Goal: Task Accomplishment & Management: Complete application form

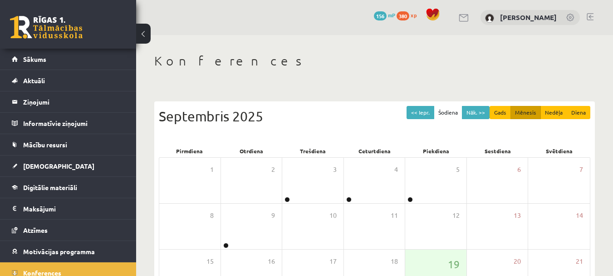
scroll to position [158, 0]
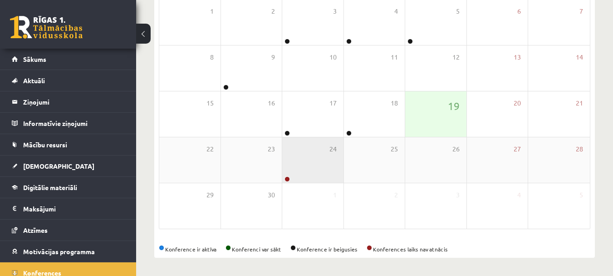
click at [300, 158] on div "24" at bounding box center [312, 159] width 61 height 45
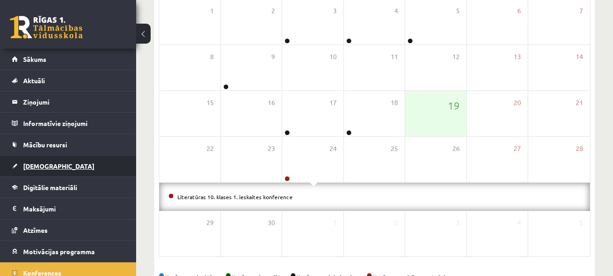
click at [46, 166] on span "[DEMOGRAPHIC_DATA]" at bounding box center [58, 166] width 71 height 8
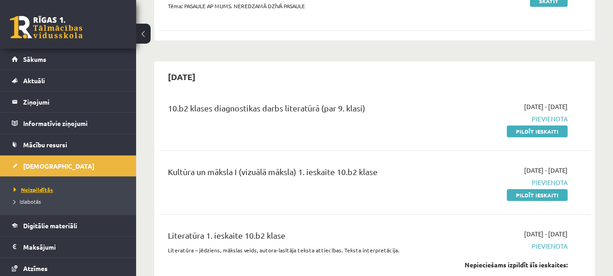
click at [37, 188] on span "Neizpildītās" at bounding box center [34, 189] width 40 height 7
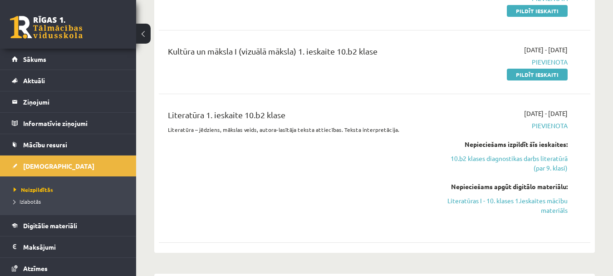
scroll to position [295, 0]
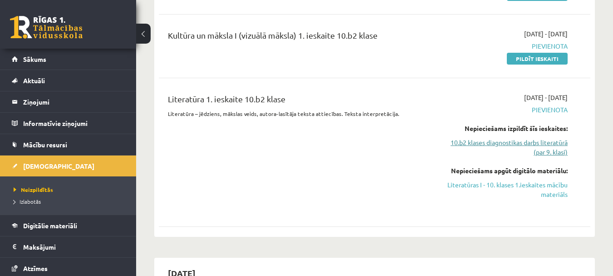
click at [492, 141] on link "10.b2 klases diagnostikas darbs literatūrā (par 9. klasi)" at bounding box center [506, 147] width 124 height 19
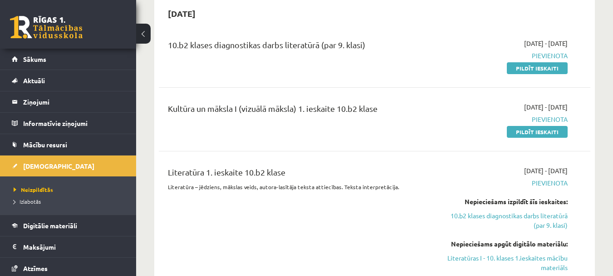
scroll to position [206, 0]
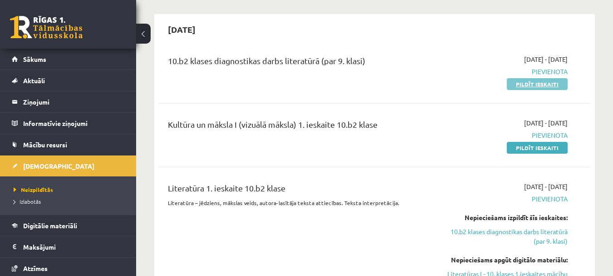
click at [523, 85] on link "Pildīt ieskaiti" at bounding box center [537, 84] width 61 height 12
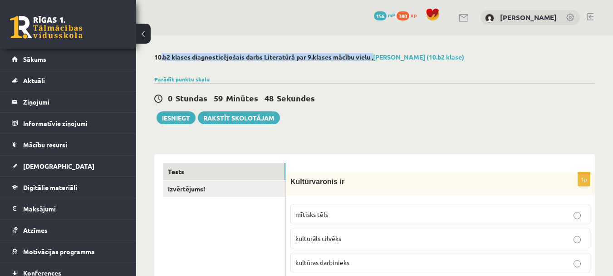
drag, startPoint x: 157, startPoint y: 55, endPoint x: 375, endPoint y: 54, distance: 217.9
click at [375, 54] on h2 "10.b2 klases diagnosticējošais darbs Literatūrā par 9.klases mācību vielu , [PE…" at bounding box center [374, 57] width 441 height 8
copy h2 "0.b2 klases diagnosticējošais darbs Literatūrā par 9.klases mācību vielu"
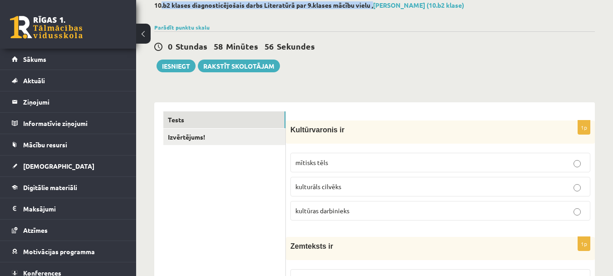
scroll to position [91, 0]
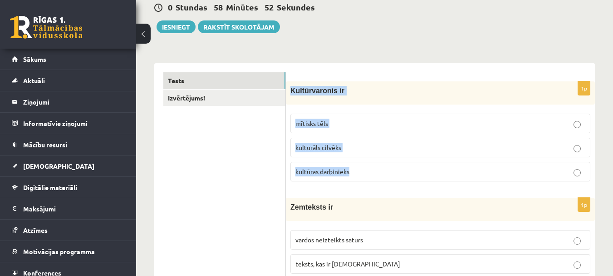
drag, startPoint x: 291, startPoint y: 90, endPoint x: 385, endPoint y: 171, distance: 123.3
click at [387, 171] on div "1p Kultūrvaronis ir mītisks tēls kulturāls cilvēks kultūras darbinieks" at bounding box center [440, 134] width 309 height 107
copy div "Kultūrvaronis ir mītisks tēls kulturāls cilvēks kultūras darbinieks"
click at [435, 126] on p "mītisks tēls" at bounding box center [441, 124] width 290 height 10
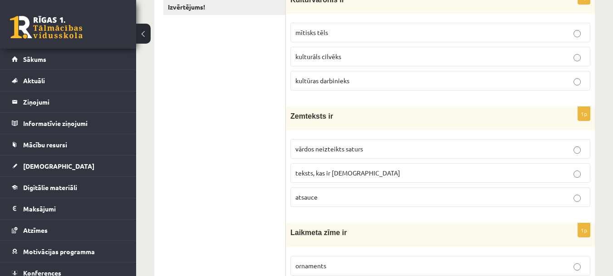
scroll to position [227, 0]
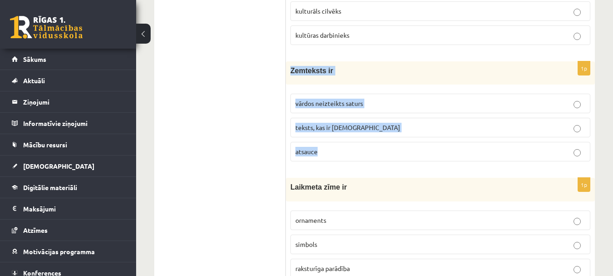
drag, startPoint x: 291, startPoint y: 69, endPoint x: 394, endPoint y: 154, distance: 133.8
click at [394, 154] on div "1p Zemteksts ir vārdos neizteikts saturs teksts, kas ir iekavās atsauce" at bounding box center [440, 114] width 309 height 107
copy div "Zemteksts ir vārdos neizteikts saturs teksts, kas ir iekavās atsauce"
click at [546, 104] on p "vārdos neizteikts saturs" at bounding box center [441, 104] width 290 height 10
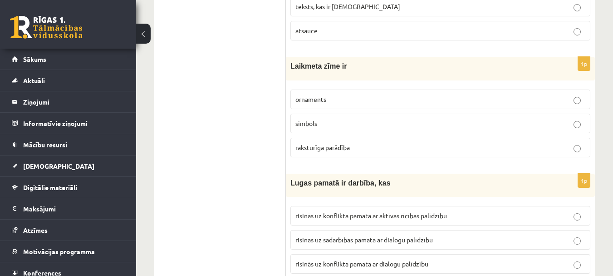
scroll to position [363, 0]
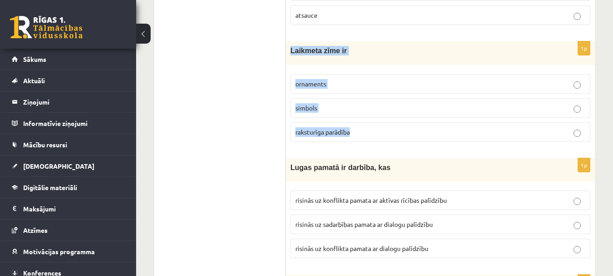
drag, startPoint x: 290, startPoint y: 49, endPoint x: 395, endPoint y: 140, distance: 139.1
click at [395, 140] on div "1p Laikmeta zīme ir ornaments simbols raksturīga parādība" at bounding box center [440, 94] width 309 height 107
copy div "Laikmeta zīme ir ornaments simbols raksturīga parādība"
click at [537, 132] on p "raksturīga parādība" at bounding box center [441, 132] width 290 height 10
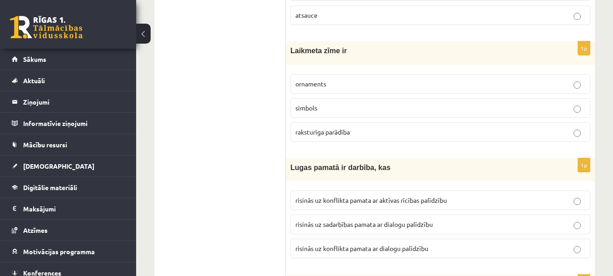
scroll to position [454, 0]
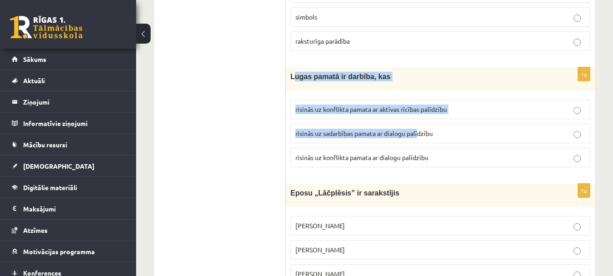
drag, startPoint x: 292, startPoint y: 77, endPoint x: 421, endPoint y: 128, distance: 138.4
click at [421, 128] on div "1p Lugas pamatā ir darbība, kas risinās uz konflikta pamata ar aktīvas rīcības …" at bounding box center [440, 120] width 309 height 107
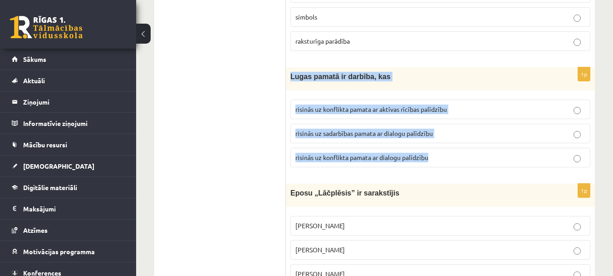
drag, startPoint x: 289, startPoint y: 74, endPoint x: 435, endPoint y: 163, distance: 170.5
click at [435, 163] on div "1p Lugas pamatā ir darbība, kas risinās uz konflikta pamata ar aktīvas rīcības …" at bounding box center [440, 120] width 309 height 107
copy div "Lugas pamatā ir darbība, kas risinās uz konflikta pamata ar aktīvas rīcības pal…"
click at [486, 108] on p "risinās uz konflikta pamata ar aktīvas rīcības palīdzību" at bounding box center [441, 109] width 290 height 10
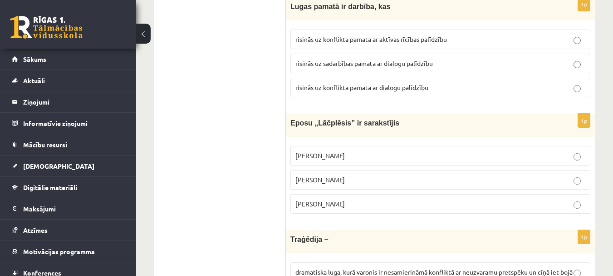
scroll to position [545, 0]
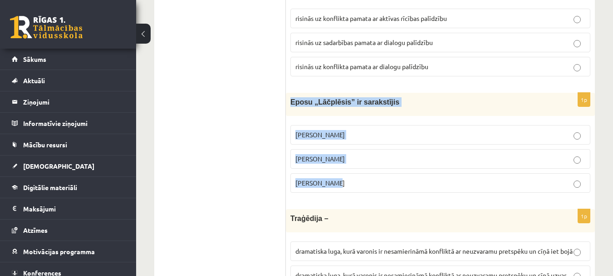
drag, startPoint x: 292, startPoint y: 101, endPoint x: 398, endPoint y: 183, distance: 134.0
click at [398, 183] on div "1p Eposu „Lāčplēsis” ir sarakstījis Andrievs Pumpurs Andrejs Pumpurs Arni Pumpu…" at bounding box center [440, 146] width 309 height 107
copy div "Eposu „Lāčplēsis” ir sarakstījis Andrievs Pumpurs Andrejs Pumpurs Arni Pumpurs"
click at [387, 133] on p "Andrievs Pumpurs" at bounding box center [441, 135] width 290 height 10
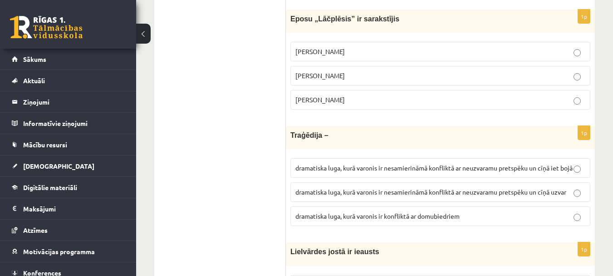
scroll to position [636, 0]
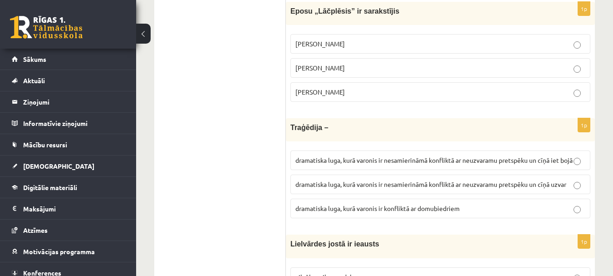
click at [382, 71] on p "Andrejs Pumpurs" at bounding box center [441, 68] width 290 height 10
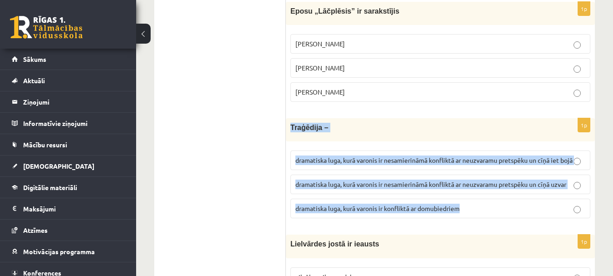
drag, startPoint x: 291, startPoint y: 125, endPoint x: 479, endPoint y: 222, distance: 210.6
click at [479, 222] on div "1p Traģēdija – dramatiska luga, kurā varonis ir nesamierināmā konfliktā ar neuz…" at bounding box center [440, 171] width 309 height 107
copy div "Traģēdija – dramatiska luga, kurā varonis ir nesamierināmā konfliktā ar neuzvar…"
click at [572, 164] on p "dramatiska luga, kurā varonis ir nesamierināmā konfliktā ar neuzvaramu pretspēk…" at bounding box center [441, 160] width 290 height 10
click at [539, 165] on p "dramatiska luga, kurā varonis ir nesamierināmā konfliktā ar neuzvaramu pretspēk…" at bounding box center [441, 160] width 290 height 10
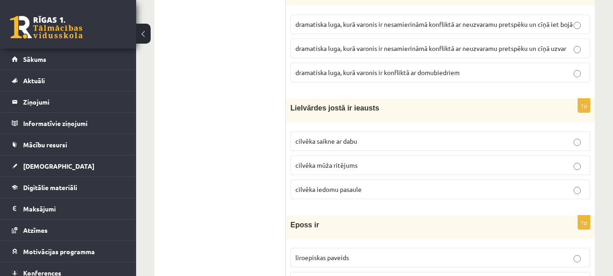
scroll to position [772, 0]
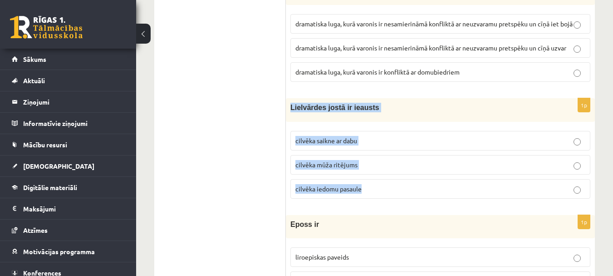
drag, startPoint x: 291, startPoint y: 117, endPoint x: 412, endPoint y: 198, distance: 146.2
click at [412, 198] on div "1p Lielvārdes jostā ir ieausts cilvēka saikne ar dabu cilvēka mūža ritējums cil…" at bounding box center [440, 151] width 309 height 107
copy div "Lielvārdes jostā ir ieausts cilvēka saikne ar dabu cilvēka mūža ritējums cilvēk…"
click at [397, 169] on p "cilvēka mūža ritējums" at bounding box center [441, 165] width 290 height 10
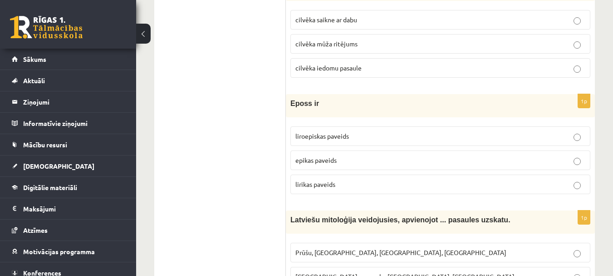
scroll to position [908, 0]
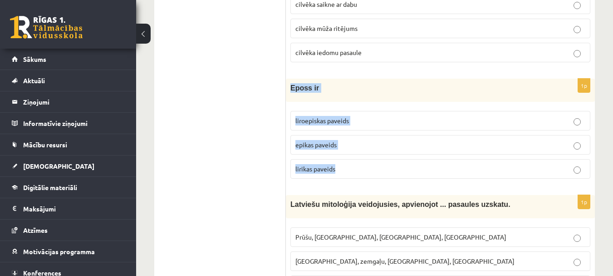
drag, startPoint x: 290, startPoint y: 96, endPoint x: 361, endPoint y: 183, distance: 112.9
click at [361, 183] on div "1p Eposs ir liroepiskas paveids epikas paveids lirikas paveids" at bounding box center [440, 132] width 309 height 107
copy div "Eposs ir liroepiskas paveids epikas paveids lirikas paveids"
click at [450, 149] on p "epikas paveids" at bounding box center [441, 145] width 290 height 10
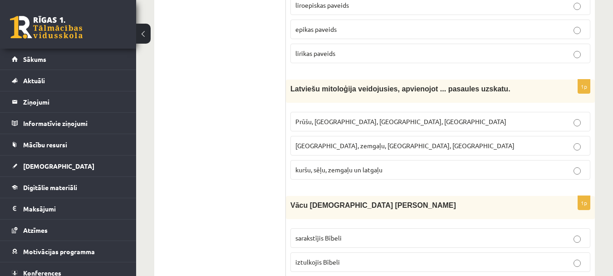
scroll to position [1044, 0]
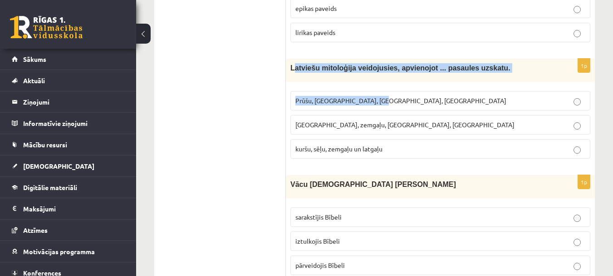
drag, startPoint x: 293, startPoint y: 76, endPoint x: 443, endPoint y: 107, distance: 153.0
click at [445, 107] on div "1p Latviešu mitoloģija veidojusies, apvienojot ... pasaules uzskatu. Prūšu, sēļ…" at bounding box center [440, 112] width 309 height 107
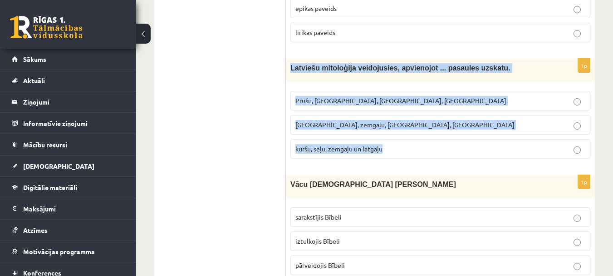
drag, startPoint x: 289, startPoint y: 76, endPoint x: 435, endPoint y: 171, distance: 174.3
click at [435, 166] on div "1p Latviešu mitoloģija veidojusies, apvienojot ... pasaules uzskatu. Prūšu, sēļ…" at bounding box center [440, 112] width 309 height 107
copy div "Latviešu mitoloģija veidojusies, apvienojot ... pasaules uzskatu. Prūšu, sēļu, …"
click at [484, 153] on p "kuršu, sēļu, zemgaļu un latgaļu" at bounding box center [441, 149] width 290 height 10
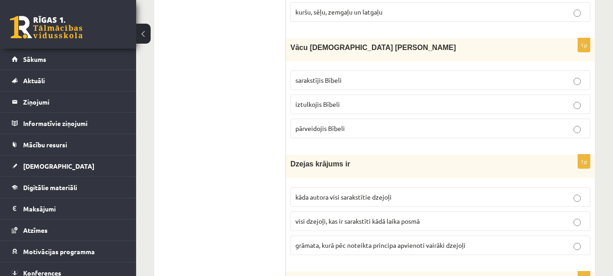
scroll to position [1181, 0]
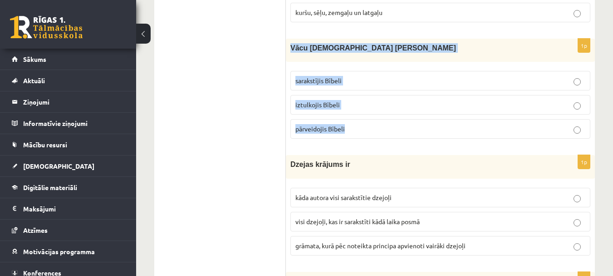
drag, startPoint x: 293, startPoint y: 57, endPoint x: 382, endPoint y: 138, distance: 120.5
click at [382, 138] on div "1p Vācu mācītājs Ernsts Gliks sarakstījis Bībeli iztulkojis Bībeli pārveidojis …" at bounding box center [440, 92] width 309 height 107
click at [435, 109] on p "iztulkojis Bībeli" at bounding box center [441, 105] width 290 height 10
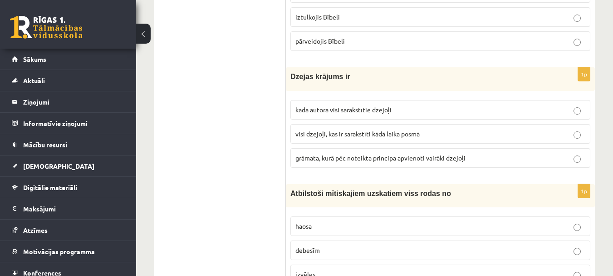
scroll to position [1271, 0]
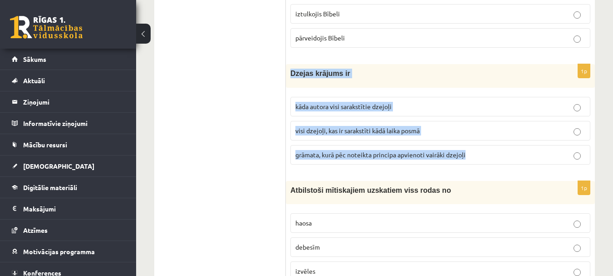
drag, startPoint x: 289, startPoint y: 82, endPoint x: 481, endPoint y: 179, distance: 215.2
click at [481, 171] on div "1p Dzejas krājums ir kāda autora visi sarakstītie dzejoļi visi dzejoļi, kas ir …" at bounding box center [440, 117] width 309 height 107
click at [523, 159] on p "grāmata, kurā pēc noteikta principa apvienoti vairāki dzejoļi" at bounding box center [441, 155] width 290 height 10
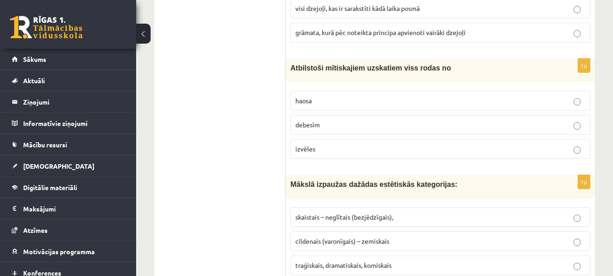
scroll to position [1408, 0]
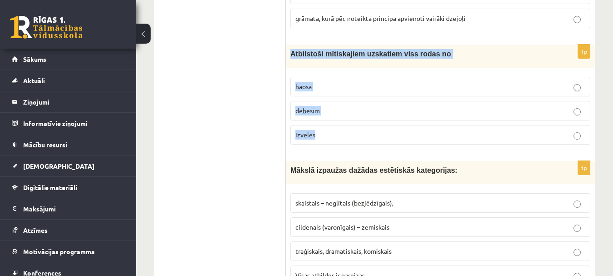
drag, startPoint x: 289, startPoint y: 62, endPoint x: 421, endPoint y: 147, distance: 157.4
click at [421, 147] on div "1p Atbilstoši mītiskajiem uzskatiem viss rodas no haosa debesīm izvēles" at bounding box center [440, 97] width 309 height 107
click at [412, 91] on p "haosa" at bounding box center [441, 87] width 290 height 10
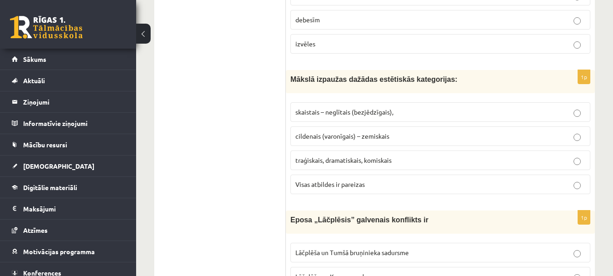
scroll to position [1544, 0]
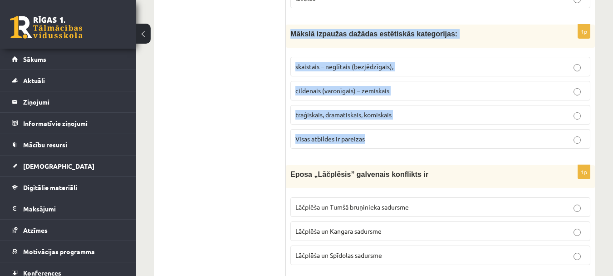
drag, startPoint x: 290, startPoint y: 44, endPoint x: 459, endPoint y: 158, distance: 204.4
click at [459, 156] on div "1p Mākslā izpaužas dažādas estētiskās kategorijas: skaistais – neglītais (bezjē…" at bounding box center [440, 90] width 309 height 131
click at [545, 143] on p "Visas atbildes ir pareizas" at bounding box center [441, 139] width 290 height 10
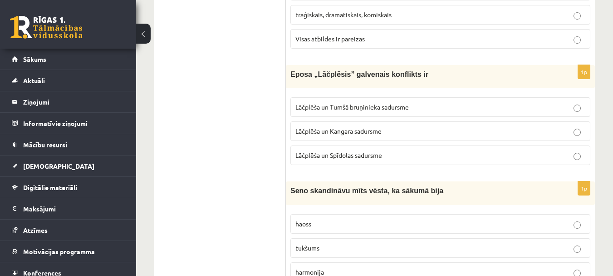
scroll to position [1589, 0]
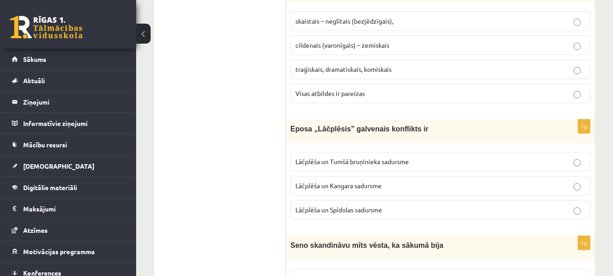
click at [572, 74] on p "traģiskais, dramatiskais, komiskais" at bounding box center [441, 69] width 290 height 10
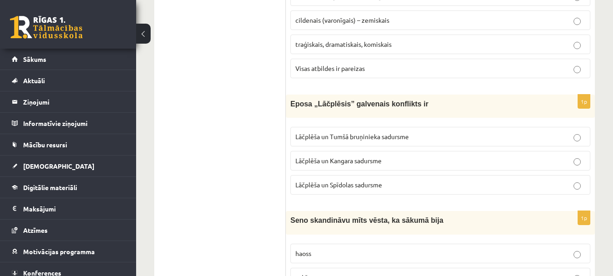
scroll to position [1635, 0]
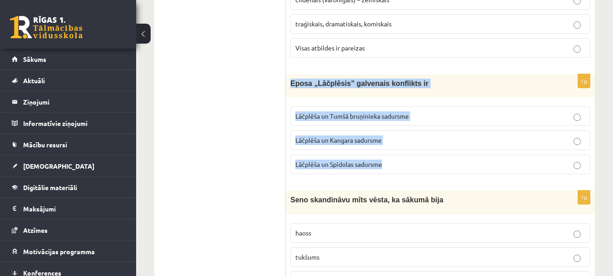
drag, startPoint x: 291, startPoint y: 91, endPoint x: 436, endPoint y: 177, distance: 168.7
click at [436, 177] on div "1p Eposa „Lāčplēsis” galvenais konflikts ir Lāčplēša un Tumšā bruņinieka sadurs…" at bounding box center [440, 127] width 309 height 107
click at [533, 121] on p "Lāčplēša un Tumšā bruņinieka sadursme" at bounding box center [441, 116] width 290 height 10
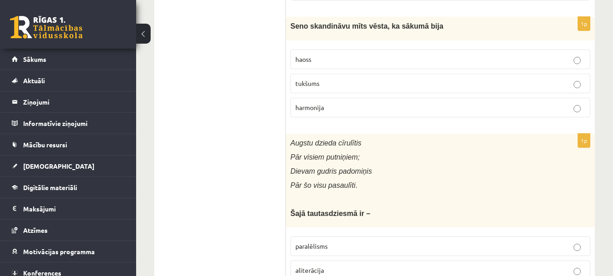
scroll to position [1816, 0]
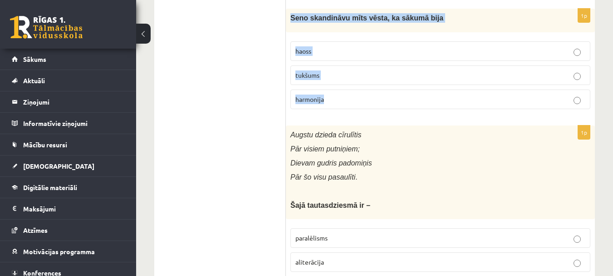
drag, startPoint x: 295, startPoint y: 28, endPoint x: 431, endPoint y: 107, distance: 157.2
click at [431, 107] on div "1p Seno skandināvu mīts vēsta, ka sākumā bija haoss tukšums harmonija" at bounding box center [440, 62] width 309 height 107
click at [557, 80] on p "tukšums" at bounding box center [441, 75] width 290 height 10
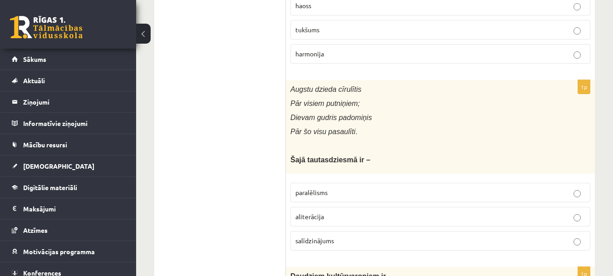
scroll to position [1907, 0]
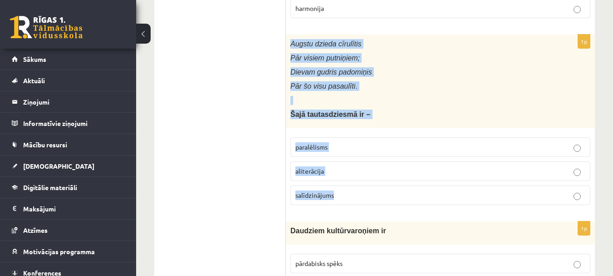
drag, startPoint x: 291, startPoint y: 52, endPoint x: 407, endPoint y: 201, distance: 188.4
click at [407, 201] on div "1p Augstu dzieda cīrulītis Pār visiem putniņiem; Dievam gudris padomiņis Pār šo…" at bounding box center [440, 124] width 309 height 178
click at [556, 152] on p "paralēlisms" at bounding box center [441, 147] width 290 height 10
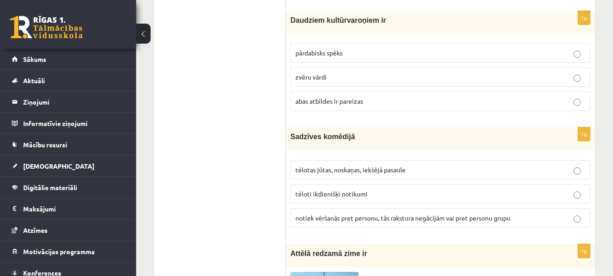
scroll to position [2089, 0]
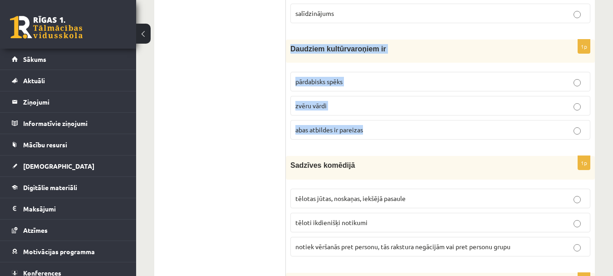
drag, startPoint x: 290, startPoint y: 57, endPoint x: 453, endPoint y: 149, distance: 187.3
click at [453, 147] on div "1p Daudziem kultūrvaroņiem ir pārdabisks spēks zvēru vārdi abas atbildes ir par…" at bounding box center [440, 93] width 309 height 107
click at [489, 86] on p "pārdabisks spēks" at bounding box center [441, 82] width 290 height 10
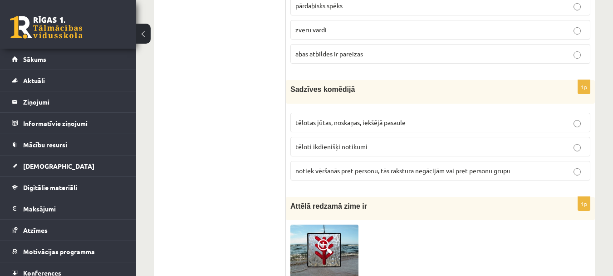
scroll to position [2179, 0]
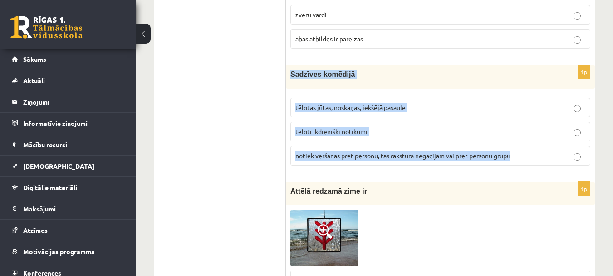
drag, startPoint x: 291, startPoint y: 84, endPoint x: 528, endPoint y: 175, distance: 253.5
click at [527, 172] on div "1p Sadzīves komēdijā tēlotas jūtas, noskaņas, iekšējā pasaule tēloti ikdienišķi…" at bounding box center [440, 118] width 309 height 107
click at [530, 136] on p "tēloti ikdienišķi notikumi" at bounding box center [441, 132] width 290 height 10
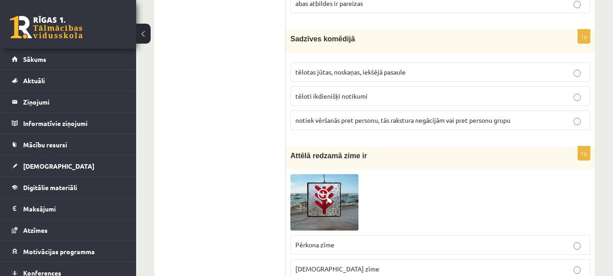
scroll to position [2316, 0]
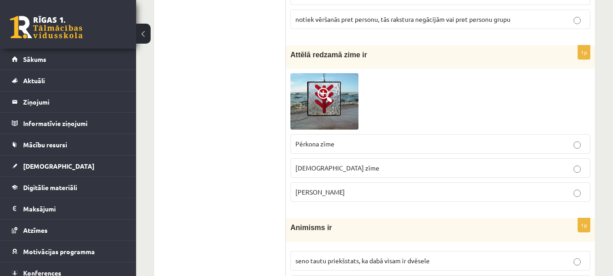
click at [347, 115] on img at bounding box center [325, 101] width 68 height 56
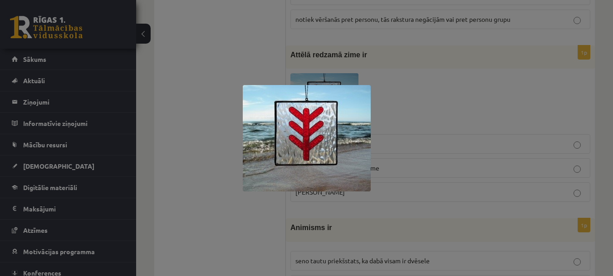
click at [375, 183] on div at bounding box center [306, 138] width 613 height 276
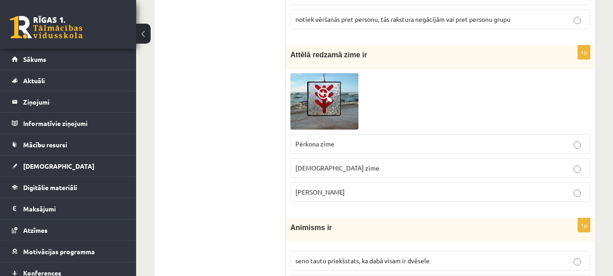
drag, startPoint x: 291, startPoint y: 63, endPoint x: 396, endPoint y: 210, distance: 180.7
click at [396, 209] on div "1p Attēlā redzamā zime ir Pērkona zīme Dieva zīme Laimas slotiņa" at bounding box center [440, 127] width 309 height 164
click at [395, 197] on p "Laimas slotiņa" at bounding box center [441, 192] width 290 height 10
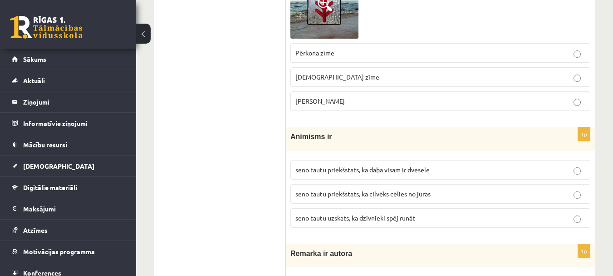
scroll to position [2452, 0]
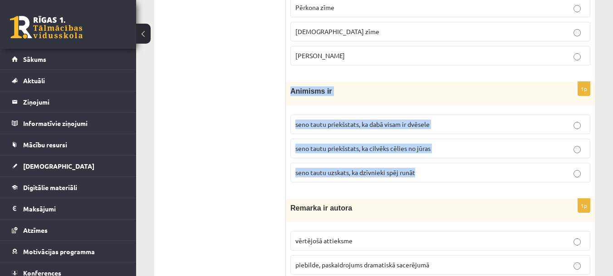
drag, startPoint x: 297, startPoint y: 101, endPoint x: 455, endPoint y: 194, distance: 183.4
click at [455, 189] on div "1p Animisms ir seno tautu priekšstats, ka dabā visam ir dvēsele seno tautu prie…" at bounding box center [440, 135] width 309 height 107
click at [463, 129] on p "seno tautu priekšstats, ka dabā visam ir dvēsele" at bounding box center [441, 124] width 290 height 10
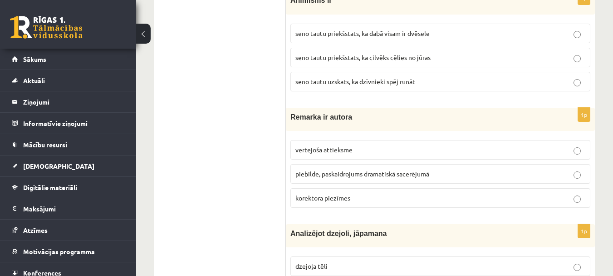
scroll to position [2588, 0]
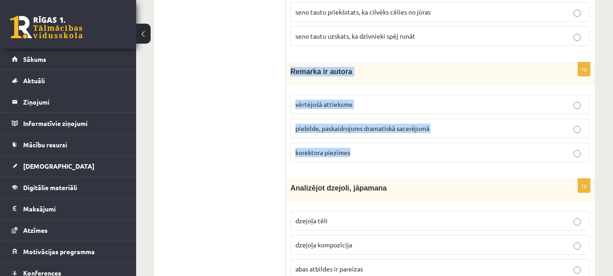
drag, startPoint x: 292, startPoint y: 79, endPoint x: 447, endPoint y: 173, distance: 181.5
click at [447, 169] on div "1p Remarka ir autora vērtējošā attieksme piebilde, paskaidrojums dramatiskā sac…" at bounding box center [440, 115] width 309 height 107
click at [510, 133] on p "piebilde, paskaidrojums dramatiskā sacerējumā" at bounding box center [441, 128] width 290 height 10
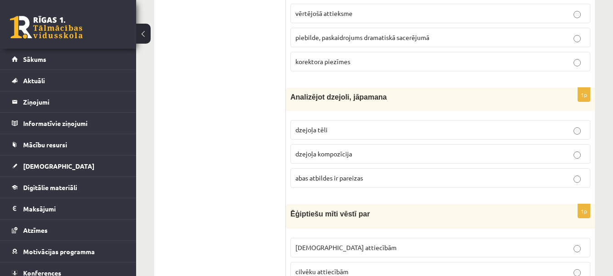
scroll to position [2724, 0]
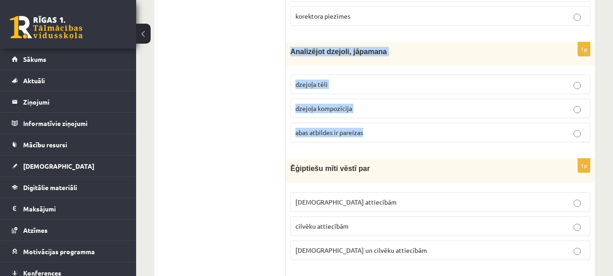
drag, startPoint x: 291, startPoint y: 60, endPoint x: 431, endPoint y: 149, distance: 165.1
click at [431, 149] on div "1p Analizējot dzejoli, jāpamana dzejoļa tēli dzejoļa kompozīcija abas atbildes …" at bounding box center [440, 95] width 309 height 107
click at [544, 137] on p "abas atbildes ir pareizas" at bounding box center [441, 133] width 290 height 10
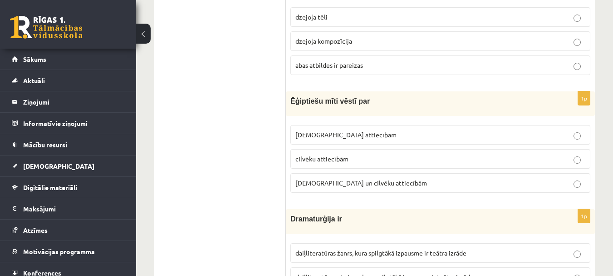
scroll to position [2815, 0]
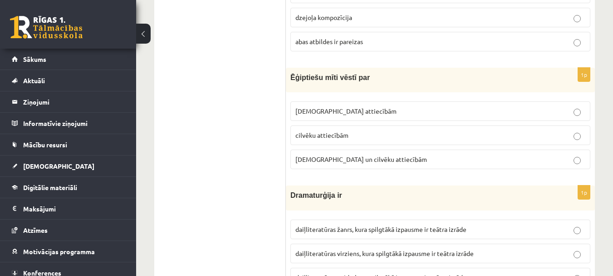
click at [548, 164] on p "Dievu un cilvēku attiecībām" at bounding box center [441, 159] width 290 height 10
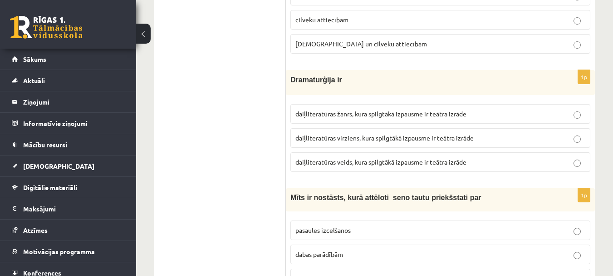
scroll to position [2951, 0]
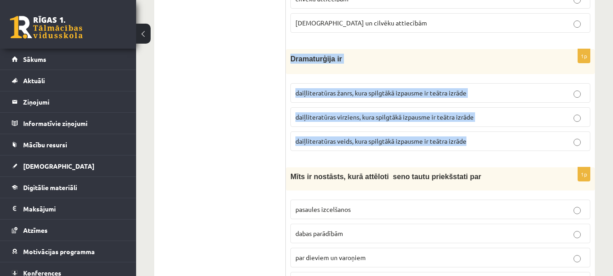
drag, startPoint x: 292, startPoint y: 70, endPoint x: 518, endPoint y: 150, distance: 239.1
click at [518, 150] on div "1p Dramaturģija ir daiļliteratūras žanrs, kura spilgtākā izpausme ir teātra izr…" at bounding box center [440, 103] width 309 height 109
click at [531, 122] on p "daiļliteratūras virziens, kura spilgtākā izpausme ir teātra izrāde" at bounding box center [441, 117] width 290 height 10
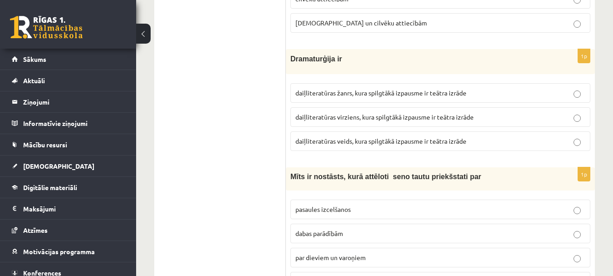
click at [510, 146] on p "daiļliteratūras veids, kura spilgtākā izpausme ir teātra izrāde" at bounding box center [441, 141] width 290 height 10
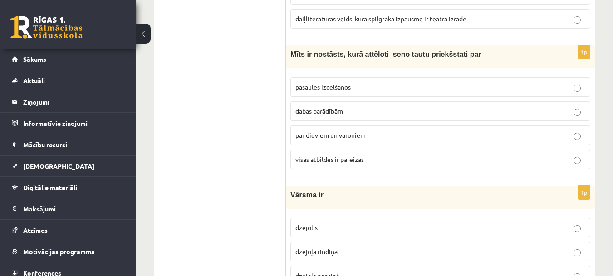
scroll to position [3087, 0]
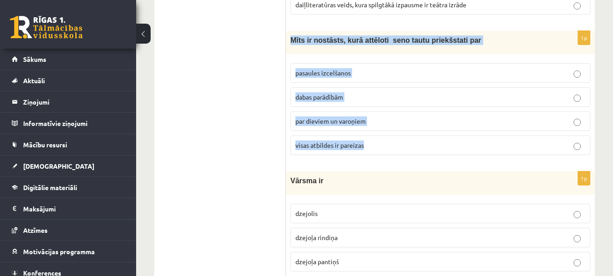
drag, startPoint x: 292, startPoint y: 51, endPoint x: 413, endPoint y: 159, distance: 162.4
click at [413, 159] on div "1p Mīts ir nostāsts, kurā attēloti seno tautu priekšstati par pasaules izcelšan…" at bounding box center [440, 96] width 309 height 131
click at [442, 150] on p "visas atbildes ir pareizas" at bounding box center [441, 145] width 290 height 10
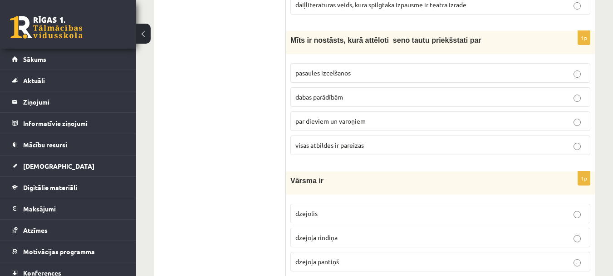
click at [459, 126] on p "par dieviem un varoņiem" at bounding box center [441, 121] width 290 height 10
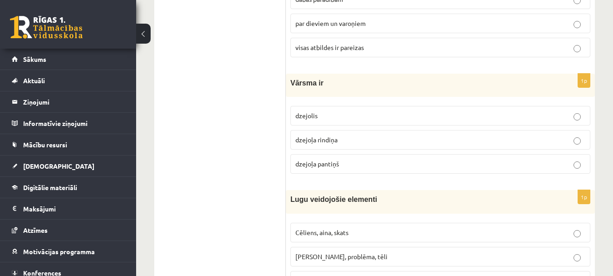
scroll to position [3224, 0]
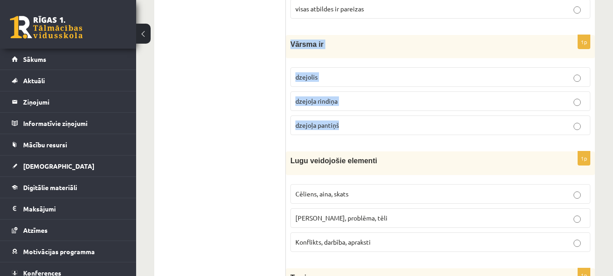
drag, startPoint x: 291, startPoint y: 53, endPoint x: 416, endPoint y: 139, distance: 152.5
click at [416, 139] on div "1p Vārsma ir dzejolis dzejoļa rindiņa dzejoļa pantiņš" at bounding box center [440, 88] width 309 height 107
click at [557, 106] on p "dzejoļa rindiņa" at bounding box center [441, 101] width 290 height 10
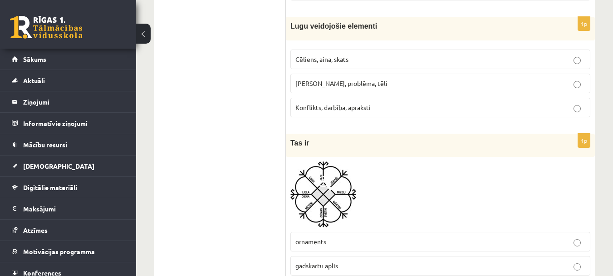
scroll to position [3360, 0]
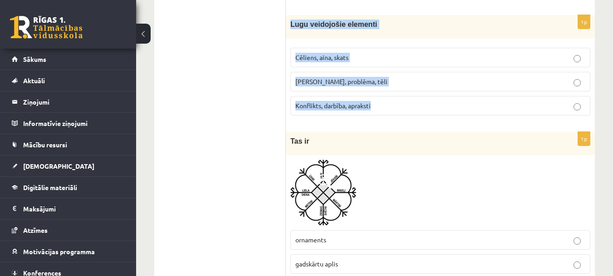
drag, startPoint x: 289, startPoint y: 31, endPoint x: 431, endPoint y: 125, distance: 170.4
click at [431, 122] on div "1p Lugu veidojošie elementi Cēliens, aina, skats Motīvs, problēma, tēli Konflik…" at bounding box center [440, 68] width 309 height 107
click at [456, 62] on p "Cēliens, aina, skats" at bounding box center [441, 58] width 290 height 10
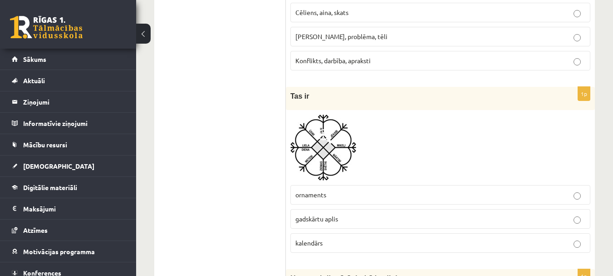
scroll to position [3451, 0]
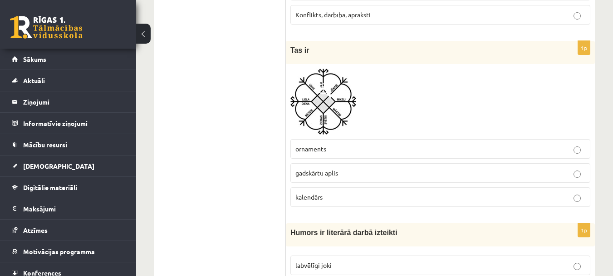
click at [320, 98] on span at bounding box center [325, 90] width 15 height 15
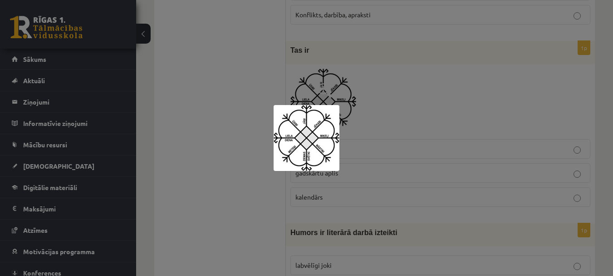
click at [385, 114] on div at bounding box center [306, 138] width 613 height 276
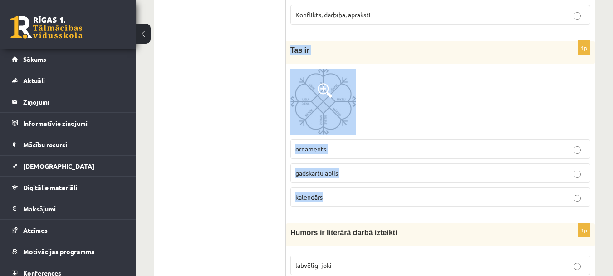
drag, startPoint x: 291, startPoint y: 59, endPoint x: 392, endPoint y: 204, distance: 176.7
click at [392, 204] on div "1p Tas ir ornaments gadskārtu aplis kalendārs" at bounding box center [440, 127] width 309 height 173
click at [388, 178] on p "gadskārtu aplis" at bounding box center [441, 173] width 290 height 10
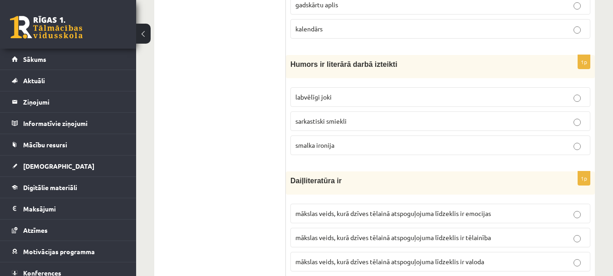
scroll to position [3632, 0]
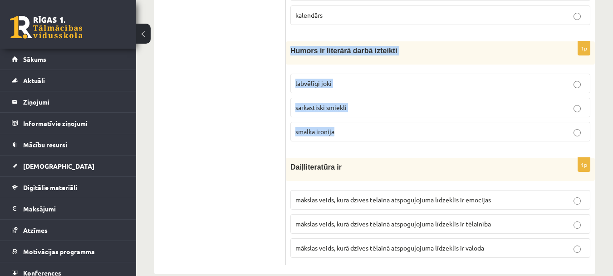
drag, startPoint x: 291, startPoint y: 59, endPoint x: 415, endPoint y: 146, distance: 151.3
click at [415, 146] on div "1p Humors ir literārā darbā izteikti labvēlīgi joki sarkastiski smiekli smalka …" at bounding box center [440, 94] width 309 height 107
click at [556, 88] on p "labvēlīgi joki" at bounding box center [441, 84] width 290 height 10
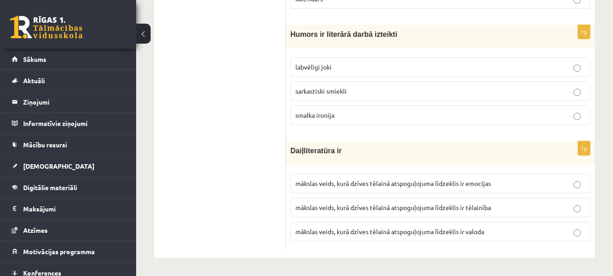
scroll to position [3659, 0]
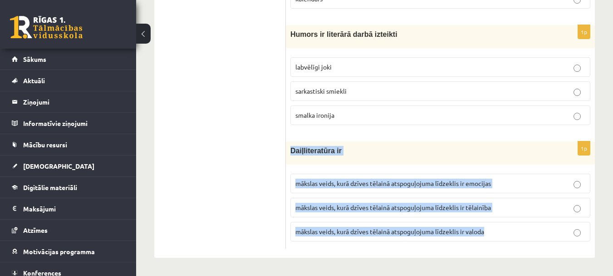
drag, startPoint x: 293, startPoint y: 153, endPoint x: 511, endPoint y: 240, distance: 235.0
click at [511, 240] on div "1p Daiļliteratūra ir mākslas veids, kurā dzīves tēlainā atspoguļojuma līdzeklis…" at bounding box center [440, 194] width 309 height 107
click at [519, 231] on p "mākslas veids, kurā dzīves tēlainā atspoguļojuma līdzeklis ir valoda" at bounding box center [441, 232] width 290 height 10
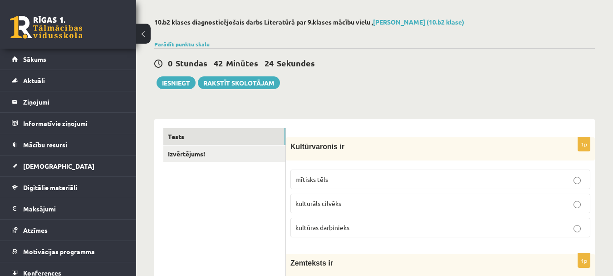
scroll to position [0, 0]
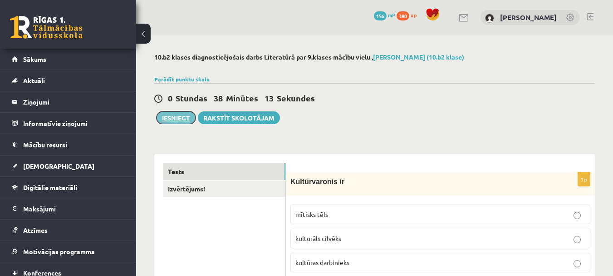
click at [168, 119] on button "Iesniegt" at bounding box center [176, 117] width 39 height 13
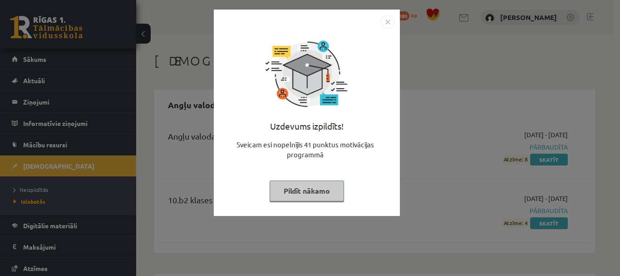
click at [303, 189] on button "Pildīt nākamo" at bounding box center [307, 190] width 74 height 21
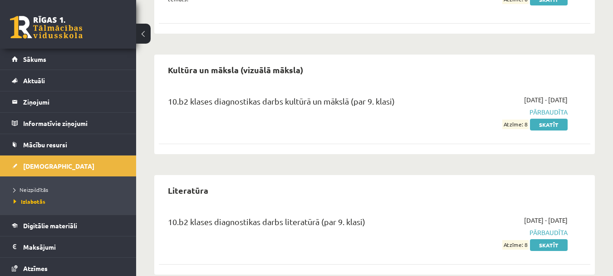
scroll to position [789, 0]
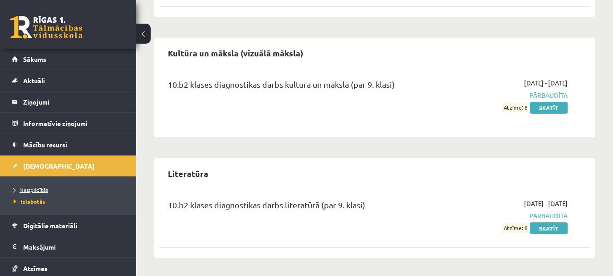
click at [42, 188] on span "Neizpildītās" at bounding box center [31, 189] width 35 height 7
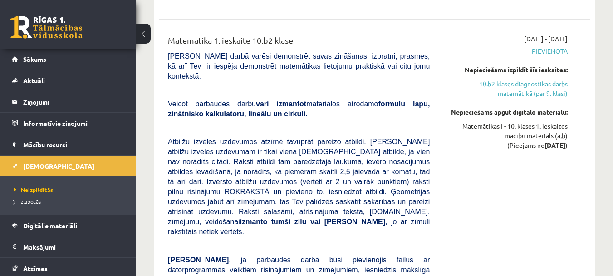
scroll to position [698, 0]
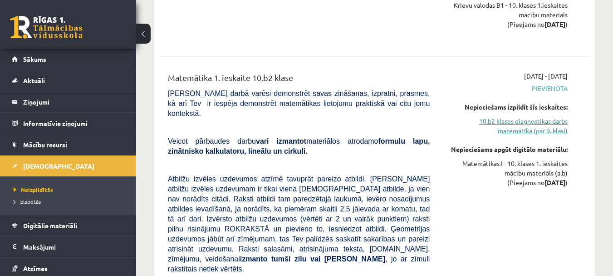
click at [515, 128] on link "10.b2 klases diagnostikas darbs matemātikā (par 9. klasi)" at bounding box center [506, 125] width 124 height 19
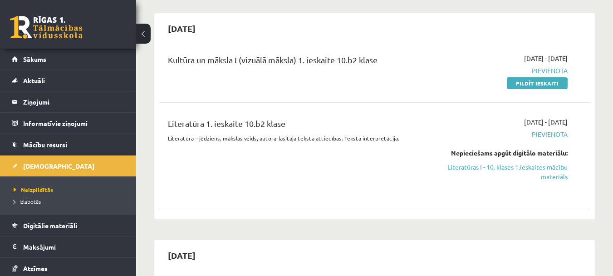
scroll to position [222, 0]
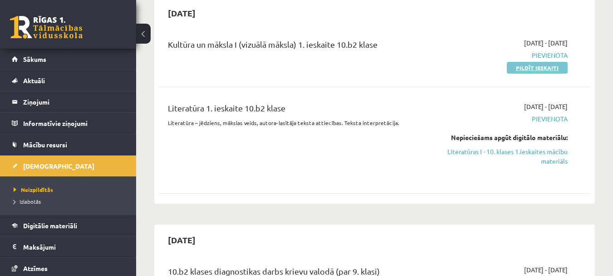
click at [541, 69] on link "Pildīt ieskaiti" at bounding box center [537, 68] width 61 height 12
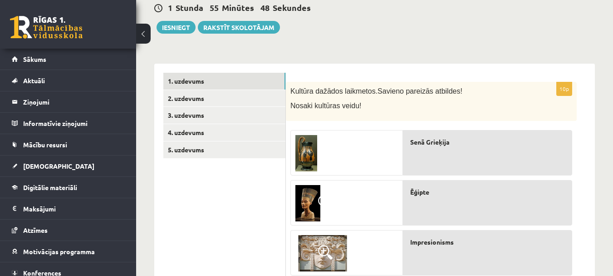
scroll to position [63, 0]
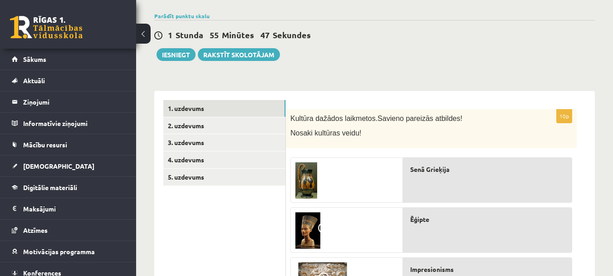
click at [309, 177] on img at bounding box center [307, 180] width 22 height 36
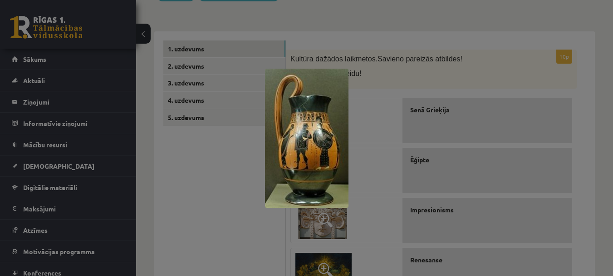
scroll to position [109, 0]
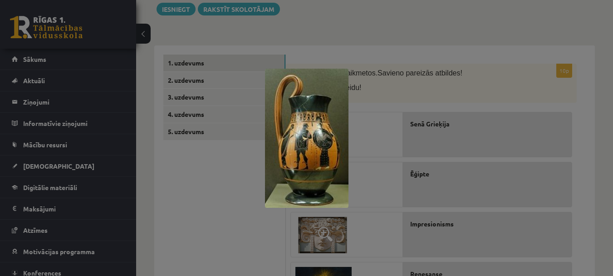
click at [379, 168] on div at bounding box center [306, 138] width 613 height 276
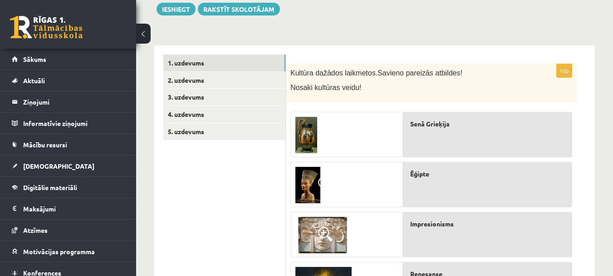
click at [311, 188] on img at bounding box center [308, 185] width 25 height 36
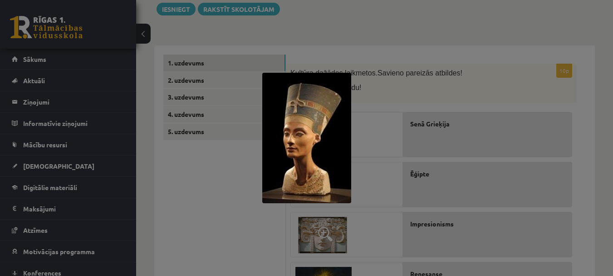
click at [362, 186] on div at bounding box center [306, 138] width 613 height 276
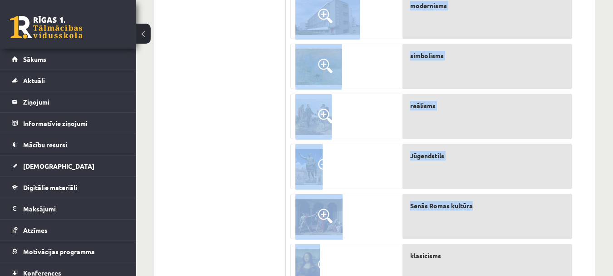
scroll to position [472, 0]
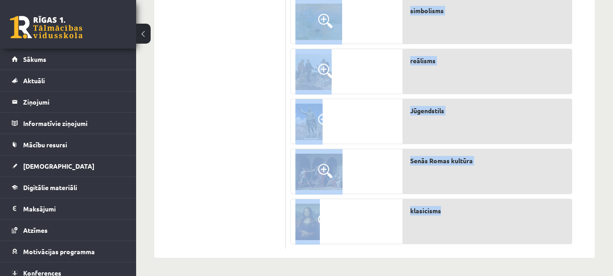
drag, startPoint x: 292, startPoint y: 26, endPoint x: 501, endPoint y: 227, distance: 290.3
copy div "Kultūra dažādos laikmetos. Savieno pareizās atbildes! Nosaki kultūras veidu! Se…"
click at [367, 223] on div at bounding box center [347, 221] width 112 height 45
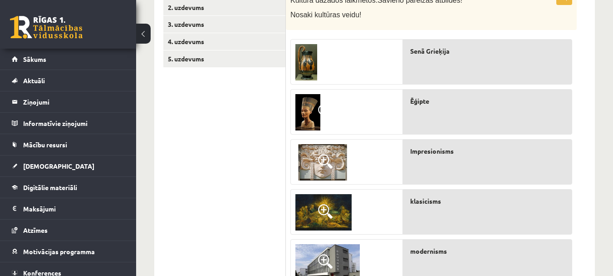
scroll to position [199, 0]
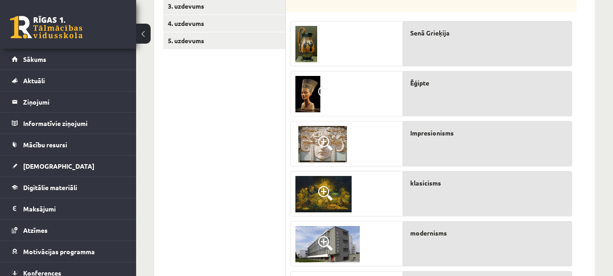
click at [304, 44] on img at bounding box center [307, 44] width 22 height 36
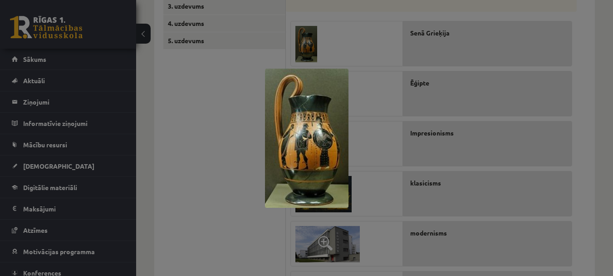
click at [315, 168] on img at bounding box center [307, 138] width 84 height 139
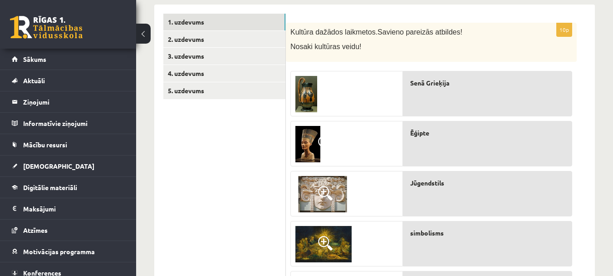
scroll to position [143, 0]
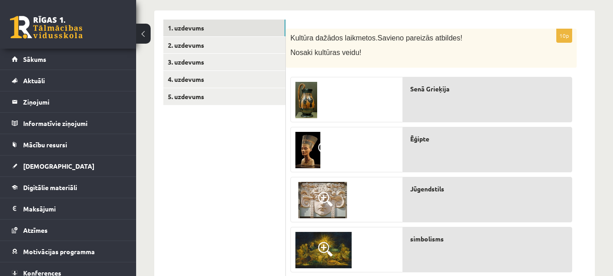
click at [307, 100] on img at bounding box center [307, 100] width 22 height 36
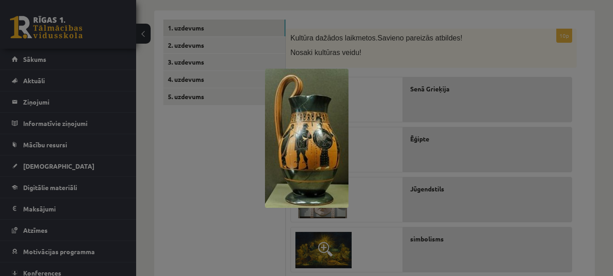
click at [359, 100] on div at bounding box center [306, 138] width 613 height 276
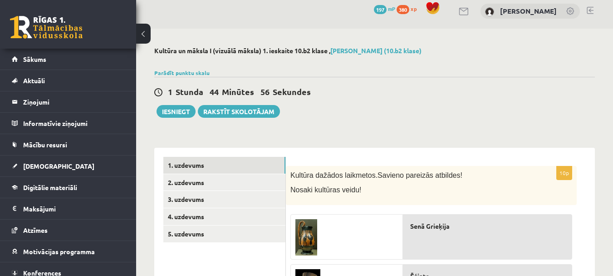
scroll to position [0, 0]
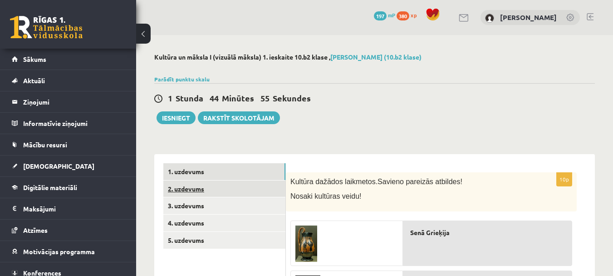
click at [201, 188] on link "2. uzdevums" at bounding box center [224, 188] width 122 height 17
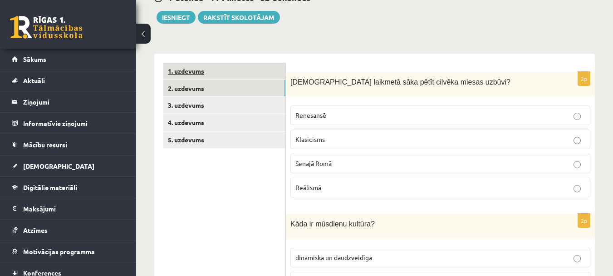
scroll to position [136, 0]
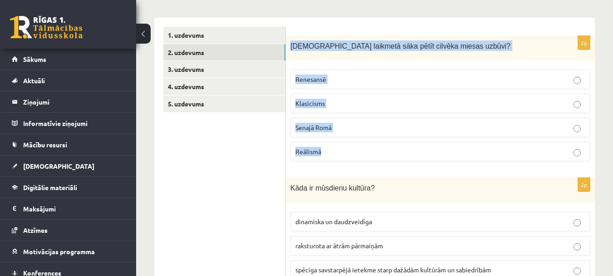
drag, startPoint x: 290, startPoint y: 44, endPoint x: 487, endPoint y: 151, distance: 224.5
click at [487, 151] on div "2p Kurā laikmetā sāka pētīt cilvēka miesas uzbūvi? Renesansē Klasicisms Senajā …" at bounding box center [440, 102] width 309 height 133
copy div "Kurā laikmetā sāka pētīt cilvēka miesas uzbūvi? Renesansē Klasicisms Senajā Rom…"
click at [500, 71] on label "Renesansē" at bounding box center [441, 79] width 300 height 20
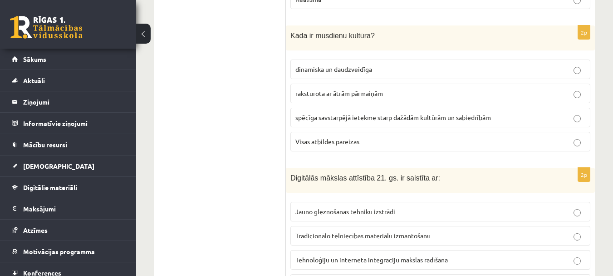
scroll to position [272, 0]
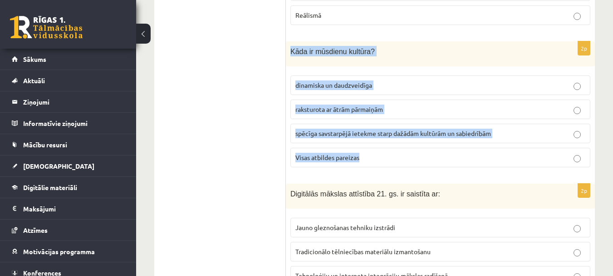
drag, startPoint x: 291, startPoint y: 52, endPoint x: 479, endPoint y: 153, distance: 213.7
click at [479, 153] on div "2p Kāda ir mūsdienu kultūra? dinamiska un daudzveidīga raksturota ar ātrām pārm…" at bounding box center [440, 107] width 309 height 133
copy div "Kāda ir mūsdienu kultūra? dinamiska un daudzveidīga raksturota ar ātrām pārmaiņ…"
click at [427, 150] on label "Visas atbildes pareizas" at bounding box center [441, 158] width 300 height 20
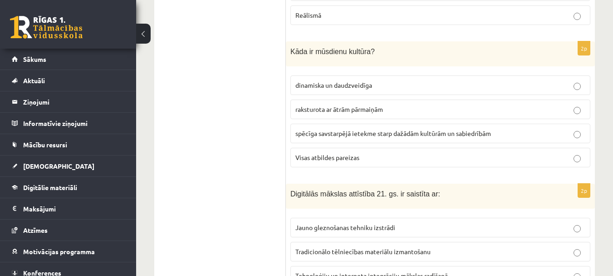
click at [544, 133] on p "spēcīga savstarpējā ietekme starp dažādām kultūrām un sabiedrībām" at bounding box center [441, 133] width 290 height 10
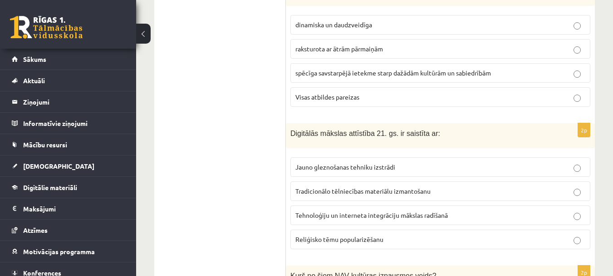
scroll to position [363, 0]
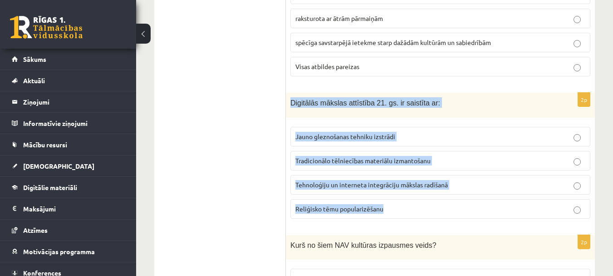
drag, startPoint x: 292, startPoint y: 104, endPoint x: 487, endPoint y: 207, distance: 220.2
click at [487, 207] on div "2p Digitālās mākslas attīstība 21. gs. ir saistīta ar: Jauno gleznošanas tehnik…" at bounding box center [440, 159] width 309 height 133
copy div "Digitālās mākslas attīstība 21. gs. ir saistīta ar: Jauno gleznošanas tehniku i…"
click at [561, 183] on p "Tehnoloģiju un interneta integrāciju mākslas radīšanā" at bounding box center [441, 185] width 290 height 10
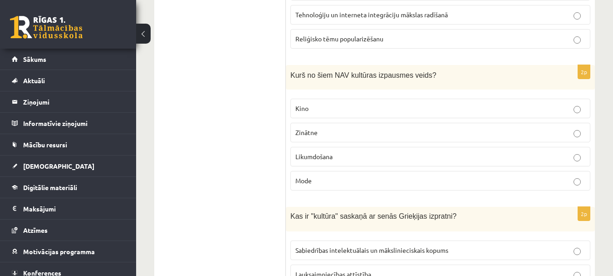
scroll to position [545, 0]
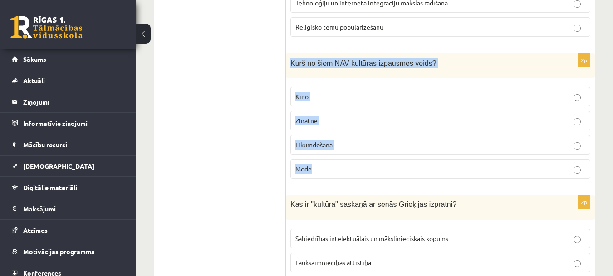
drag, startPoint x: 295, startPoint y: 61, endPoint x: 454, endPoint y: 164, distance: 190.2
click at [454, 164] on div "2p Kurš no šiem NAV kultūras izpausmes veids? Kino Zinātne Likumdošana Mode" at bounding box center [440, 119] width 309 height 133
click at [563, 140] on p "Likumdošana" at bounding box center [441, 145] width 290 height 10
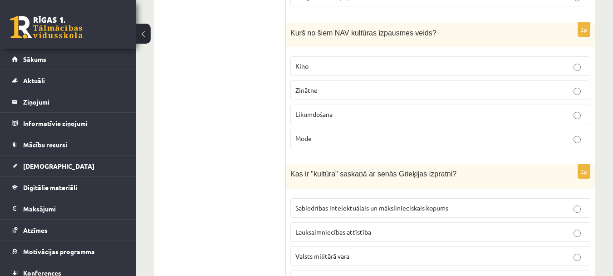
scroll to position [636, 0]
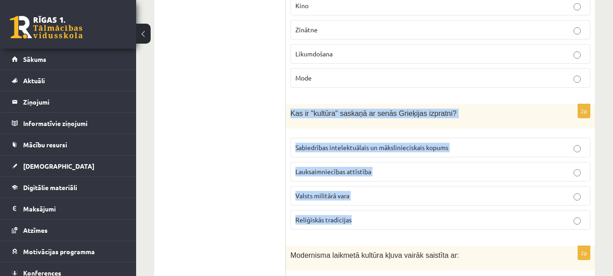
drag, startPoint x: 292, startPoint y: 114, endPoint x: 479, endPoint y: 221, distance: 215.4
click at [479, 221] on div "2p Kas ir "kultūra" saskaņā ar senās Grieķijas izpratni? Sabiedrības intelektuā…" at bounding box center [440, 170] width 309 height 133
copy div "Kas ir "kultūra" saskaņā ar senās Grieķijas izpratni? Sabiedrības intelektuālai…"
click at [541, 149] on p "Sabiedrības intelektuālais un mākslinieciskais kopums" at bounding box center [441, 148] width 290 height 10
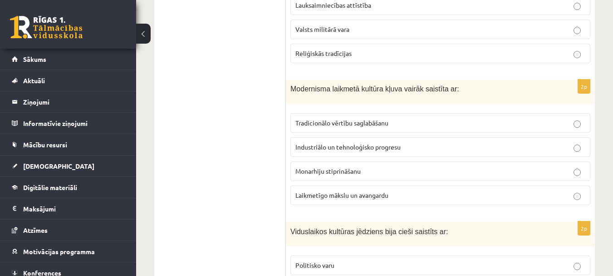
scroll to position [817, 0]
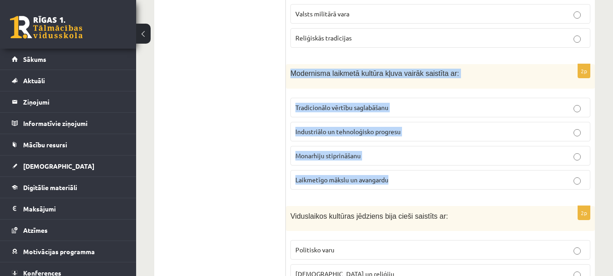
drag, startPoint x: 292, startPoint y: 71, endPoint x: 464, endPoint y: 194, distance: 211.9
click at [463, 196] on div "2p Modernisma laikmetā kultūra kļuva vairāk saistīta ar: Tradicionālo vērtību s…" at bounding box center [440, 130] width 309 height 133
copy div "Modernisma laikmetā kultūra kļuva vairāk saistīta ar: Tradicionālo vērtību sagl…"
drag, startPoint x: 546, startPoint y: 130, endPoint x: 542, endPoint y: 141, distance: 11.6
click at [546, 130] on p "Industriālo un tehnoloģisko progresu" at bounding box center [441, 132] width 290 height 10
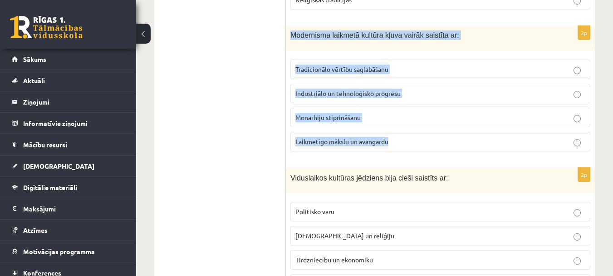
scroll to position [908, 0]
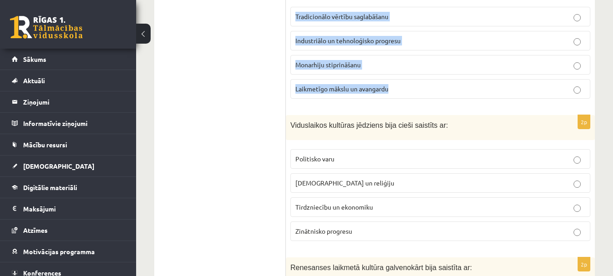
click at [481, 40] on p "Industriālo un tehnoloģisko progresu" at bounding box center [441, 41] width 290 height 10
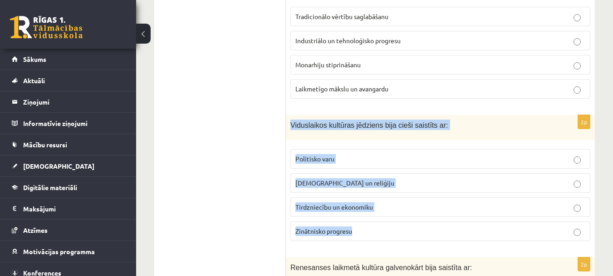
drag, startPoint x: 291, startPoint y: 124, endPoint x: 484, endPoint y: 233, distance: 222.4
click at [484, 233] on div "2p Viduslaikos kultūras jēdziens bija cieši saistīts ar: Politisko varu Baznīcu…" at bounding box center [440, 181] width 309 height 133
copy div "Viduslaikos kultūras jēdziens bija cieši saistīts ar: Politisko varu Baznīcu un…"
click at [550, 181] on p "Baznīcu un reliģiju" at bounding box center [441, 183] width 290 height 10
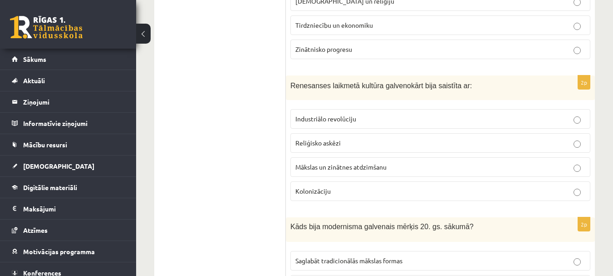
scroll to position [1135, 0]
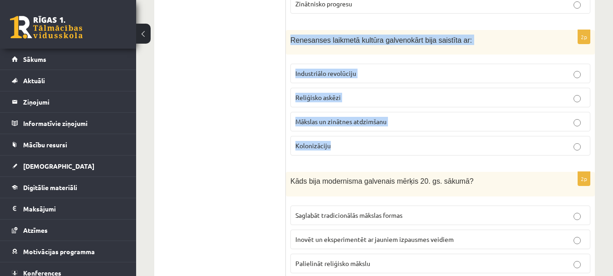
drag, startPoint x: 292, startPoint y: 40, endPoint x: 517, endPoint y: 157, distance: 253.3
click at [517, 157] on div "2p Renesanses laikmetā kultūra galvenokārt bija saistīta ar: Industriālo revolū…" at bounding box center [440, 96] width 309 height 133
copy div "Renesanses laikmetā kultūra galvenokārt bija saistīta ar: Industriālo revolūcij…"
click at [562, 125] on p "Mākslas un zinātnes atdzimšanu" at bounding box center [441, 122] width 290 height 10
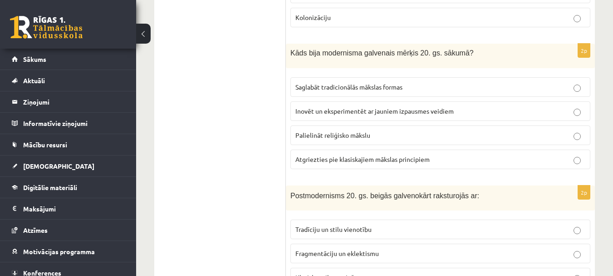
scroll to position [1271, 0]
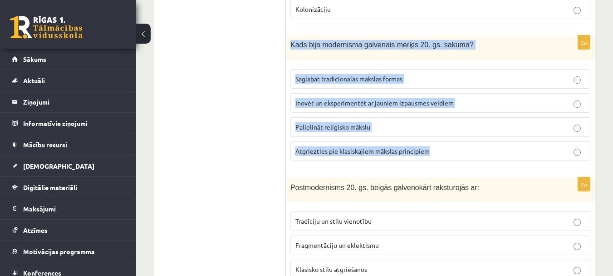
drag, startPoint x: 292, startPoint y: 44, endPoint x: 501, endPoint y: 163, distance: 240.6
click at [501, 163] on div "2p Kāds bija modernisma galvenais mērķis 20. gs. sākumā? Saglabāt tradicionālās…" at bounding box center [440, 101] width 309 height 133
copy div "Kāds bija modernisma galvenais mērķis 20. gs. sākumā? Saglabāt tradicionālās mā…"
click at [545, 104] on p "Inovēt un eksperimentēt ar jauniem izpausmes veidiem" at bounding box center [441, 103] width 290 height 10
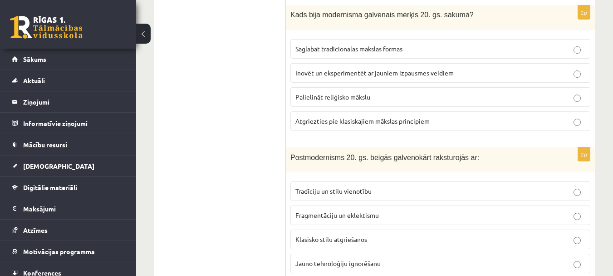
scroll to position [1362, 0]
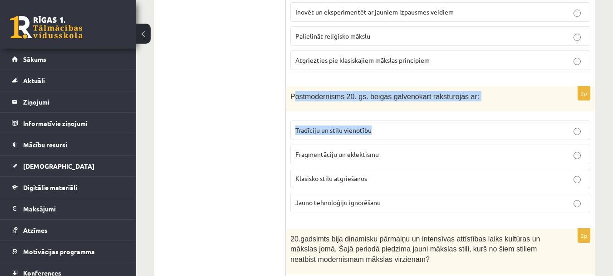
drag, startPoint x: 295, startPoint y: 94, endPoint x: 463, endPoint y: 126, distance: 171.4
click at [463, 126] on div "2p Postmodernisms 20. gs. beigās galvenokārt raksturojās ar: Tradīciju un stilu…" at bounding box center [440, 152] width 309 height 133
click at [448, 126] on p "Tradīciju un stilu vienotību" at bounding box center [441, 130] width 290 height 10
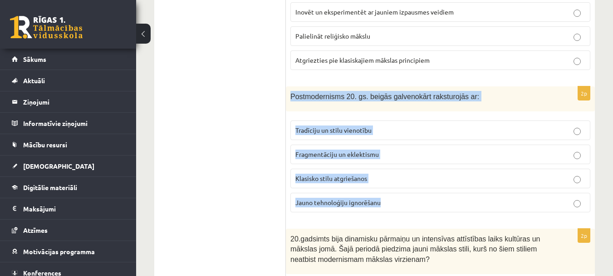
drag, startPoint x: 291, startPoint y: 96, endPoint x: 425, endPoint y: 209, distance: 175.0
click at [425, 209] on div "2p Postmodernisms 20. gs. beigās galvenokārt raksturojās ar: Tradīciju un stilu…" at bounding box center [440, 152] width 309 height 133
copy div "Postmodernisms 20. gs. beigās galvenokārt raksturojās ar: Tradīciju un stilu vi…"
click at [560, 153] on p "Fragmentāciju un eklektismu" at bounding box center [441, 154] width 290 height 10
click at [548, 151] on p "Fragmentāciju un eklektismu" at bounding box center [441, 154] width 290 height 10
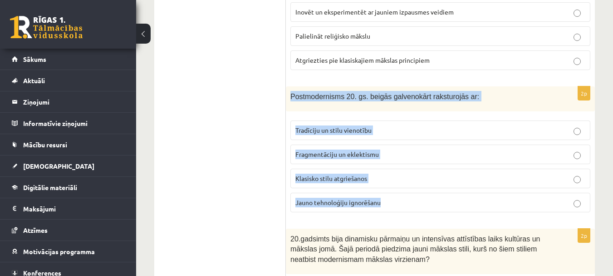
click at [558, 153] on p "Fragmentāciju un eklektismu" at bounding box center [441, 154] width 290 height 10
click at [548, 153] on p "Fragmentāciju un eklektismu" at bounding box center [441, 154] width 290 height 10
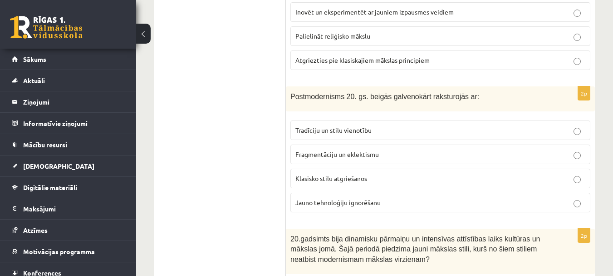
click at [547, 153] on p "Fragmentāciju un eklektismu" at bounding box center [441, 154] width 290 height 10
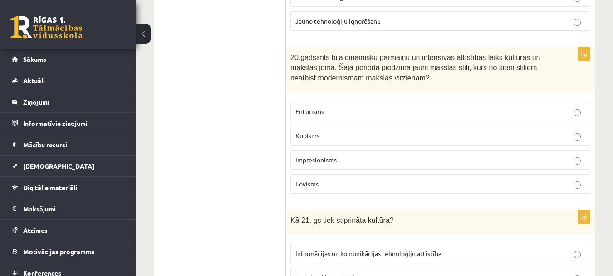
scroll to position [1544, 0]
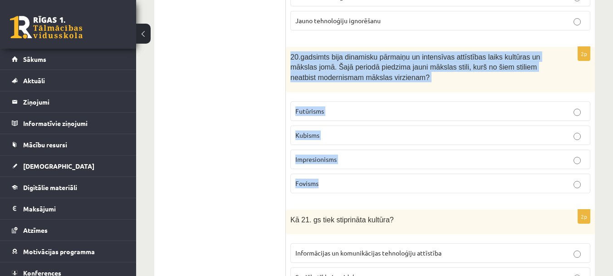
drag, startPoint x: 291, startPoint y: 56, endPoint x: 452, endPoint y: 189, distance: 208.9
click at [452, 189] on div "2p 20.gadsimts bija dinamisku pārmaiņu un intensīvas attīstības laiks kultūras …" at bounding box center [440, 123] width 309 height 153
click at [568, 161] on p "Impresionisms" at bounding box center [441, 159] width 290 height 10
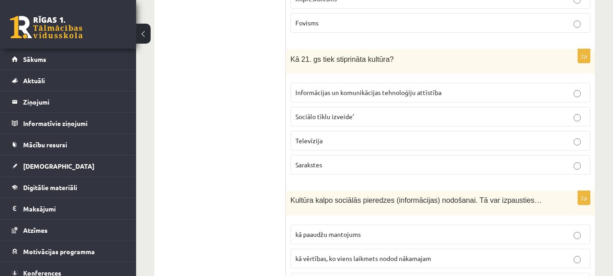
scroll to position [1725, 0]
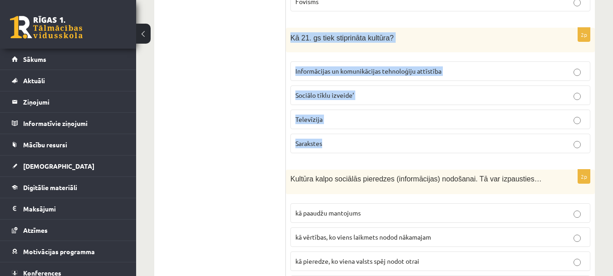
drag, startPoint x: 292, startPoint y: 38, endPoint x: 429, endPoint y: 149, distance: 176.5
click at [428, 152] on div "2p Kā 21. gs tiek stiprināta kultūra? Informācijas un komunikācijas tehnoloģiju…" at bounding box center [440, 94] width 309 height 133
click at [558, 65] on label "Informācijas un komunikācijas tehnoloģiju attīstība" at bounding box center [441, 71] width 300 height 20
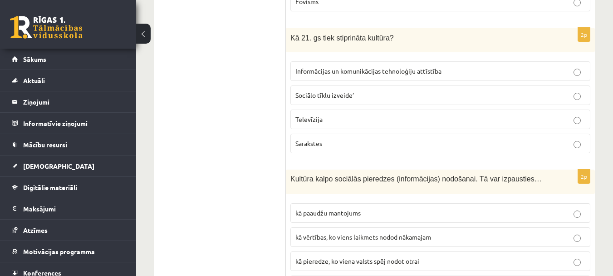
scroll to position [1771, 0]
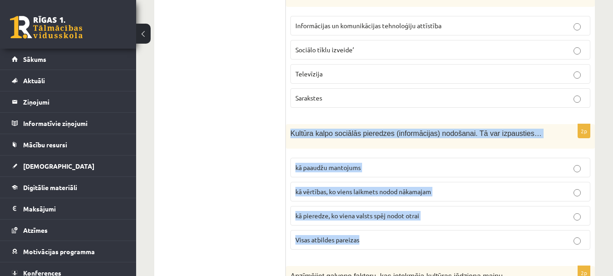
drag, startPoint x: 292, startPoint y: 132, endPoint x: 490, endPoint y: 237, distance: 224.2
click at [490, 237] on div "2p Kultūra kalpo sociālās pieredzes (informācijas) nodošanai. Tā var izpausties…" at bounding box center [440, 190] width 309 height 133
click at [503, 239] on p "Visas atbildes pareizas" at bounding box center [441, 240] width 290 height 10
click at [504, 239] on p "Visas atbildes pareizas" at bounding box center [441, 240] width 290 height 10
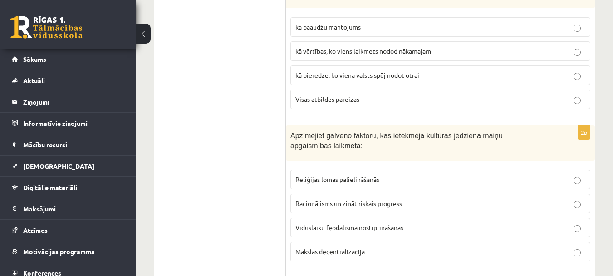
scroll to position [1952, 0]
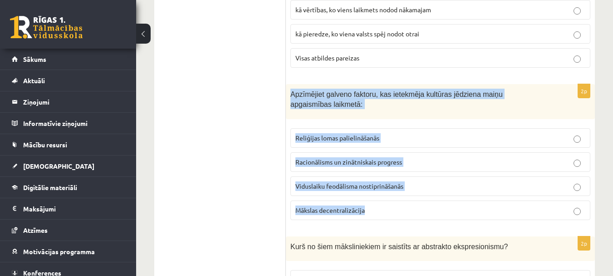
drag, startPoint x: 291, startPoint y: 92, endPoint x: 467, endPoint y: 210, distance: 212.1
click at [467, 210] on div "2p Apzīmējiet galveno faktoru, kas ietekmēja kultūras jēdziena maiņu apgaismība…" at bounding box center [440, 155] width 309 height 143
click at [549, 159] on p "Racionālisms un zinātniskais progress" at bounding box center [441, 162] width 290 height 10
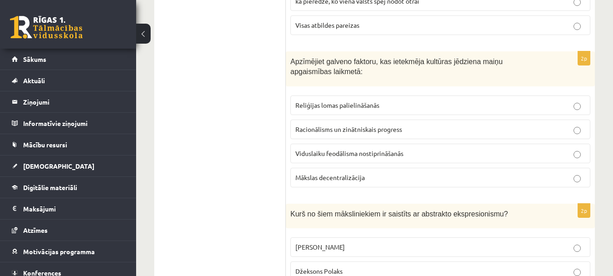
scroll to position [2073, 0]
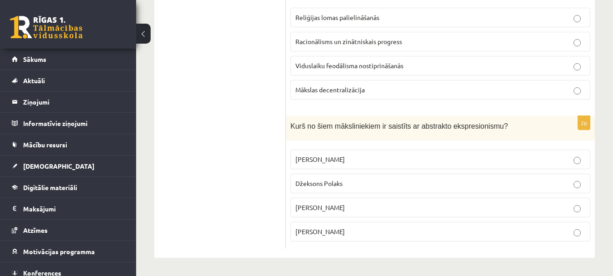
drag, startPoint x: 291, startPoint y: 123, endPoint x: 413, endPoint y: 237, distance: 167.0
click at [413, 237] on div "2p Kurš no šiem māksliniekiem ir saistīts ar abstrakto ekspresionismu? Pablo Pi…" at bounding box center [440, 182] width 309 height 133
click at [395, 178] on label "Džeksons Polaks" at bounding box center [441, 183] width 300 height 20
click at [394, 176] on label "Džeksons Polaks" at bounding box center [441, 183] width 300 height 20
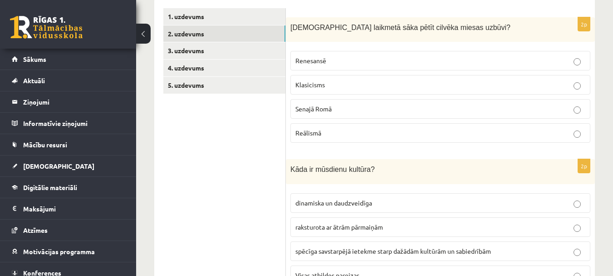
scroll to position [182, 0]
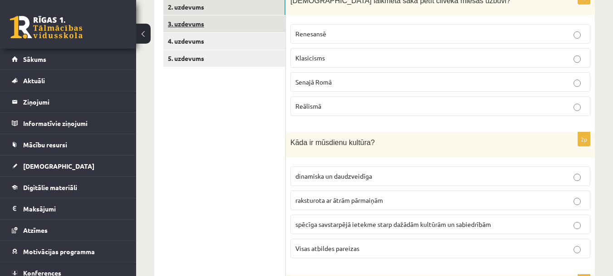
click at [197, 22] on link "3. uzdevums" at bounding box center [224, 23] width 122 height 17
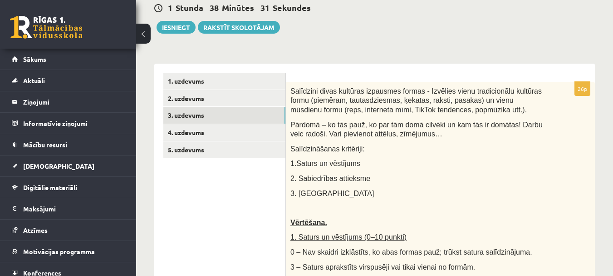
scroll to position [91, 0]
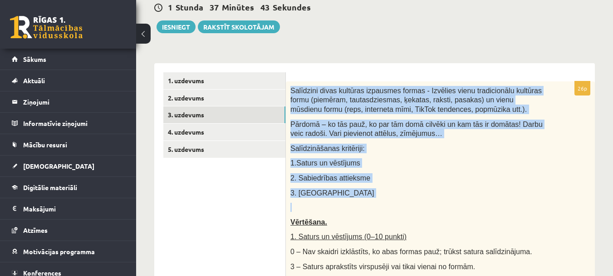
drag, startPoint x: 291, startPoint y: 89, endPoint x: 504, endPoint y: 199, distance: 239.6
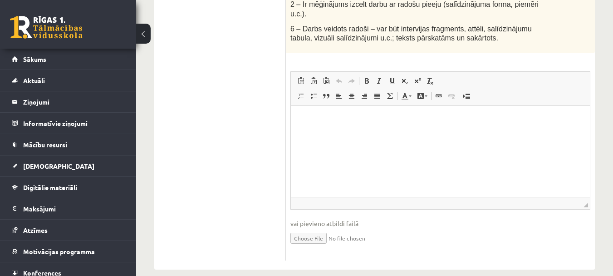
scroll to position [634, 0]
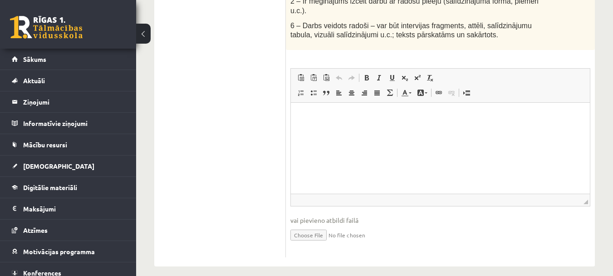
click at [332, 225] on input "file" at bounding box center [441, 234] width 300 height 19
type input "**********"
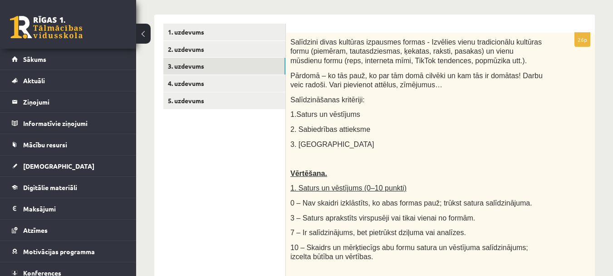
scroll to position [134, 0]
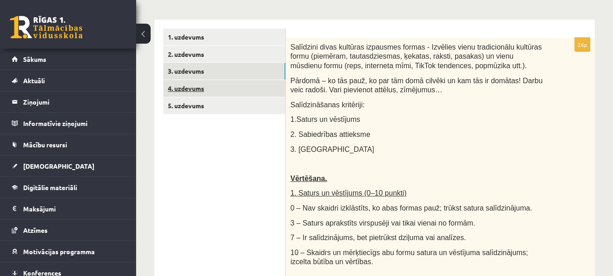
click at [193, 86] on link "4. uzdevums" at bounding box center [224, 88] width 122 height 17
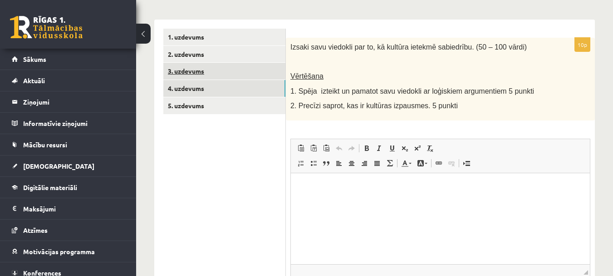
scroll to position [0, 0]
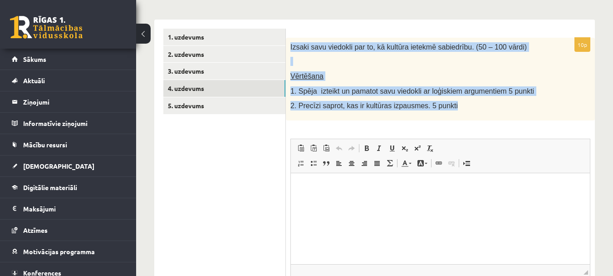
drag, startPoint x: 289, startPoint y: 46, endPoint x: 522, endPoint y: 114, distance: 243.0
click at [522, 114] on div "Izsaki savu viedokli par to, kā kultūra ietekmē sabiedrību. (50 – 100 vārdi) Vē…" at bounding box center [440, 79] width 309 height 83
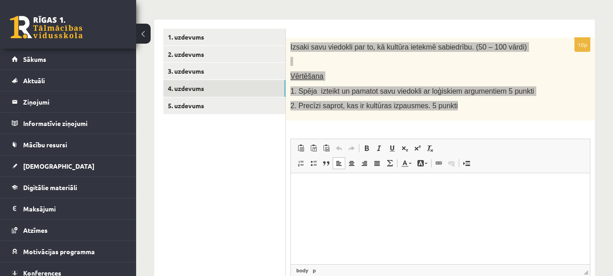
click at [329, 191] on p "Визуальный текстовый редактор, wiswyg-editor-user-answer-47433859943100" at bounding box center [440, 187] width 281 height 10
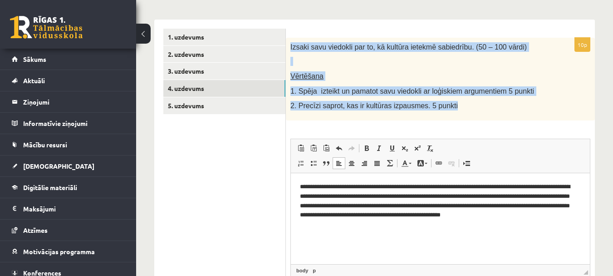
click at [460, 111] on div "Izsaki savu viedokli par to, kā kultūra ietekmē sabiedrību. (50 – 100 vārdi) Vē…" at bounding box center [440, 79] width 309 height 83
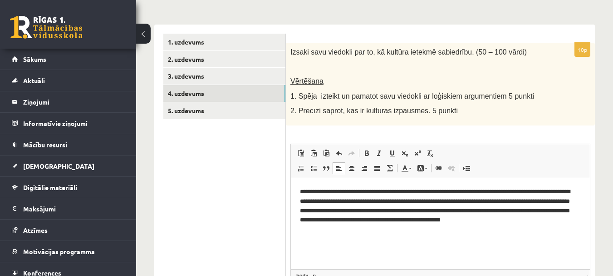
scroll to position [123, 0]
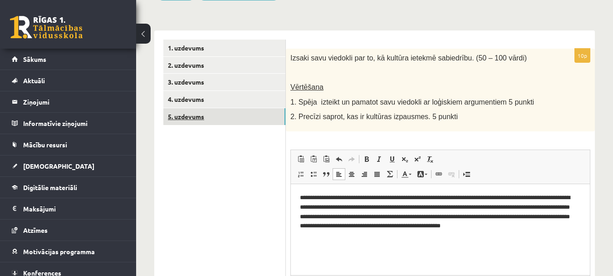
click at [201, 114] on link "5. uzdevums" at bounding box center [224, 116] width 122 height 17
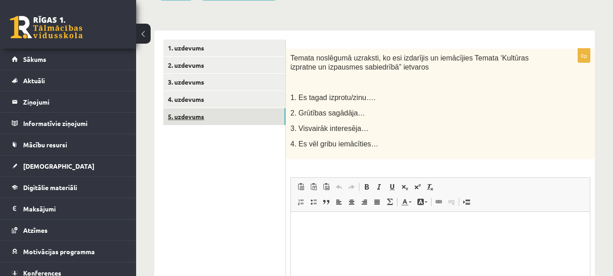
scroll to position [0, 0]
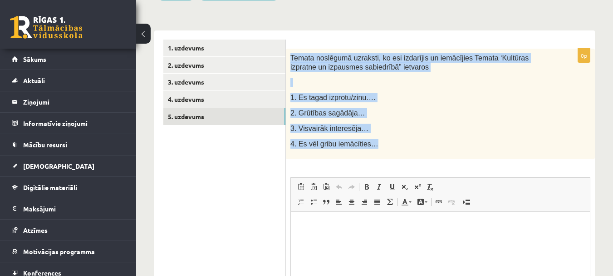
drag, startPoint x: 291, startPoint y: 56, endPoint x: 444, endPoint y: 143, distance: 176.5
click at [444, 143] on div "Temata noslēgumā uzraksti, ko esi izdarījis un iemācījies Temata ‘Kultūras izpr…" at bounding box center [440, 104] width 309 height 110
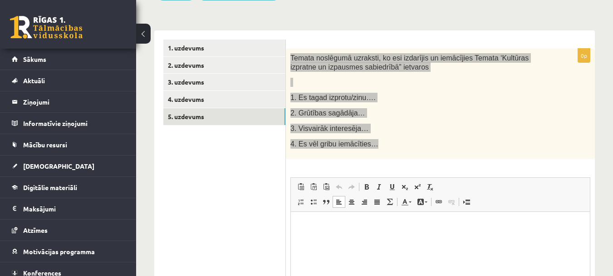
click at [336, 232] on html at bounding box center [440, 225] width 299 height 28
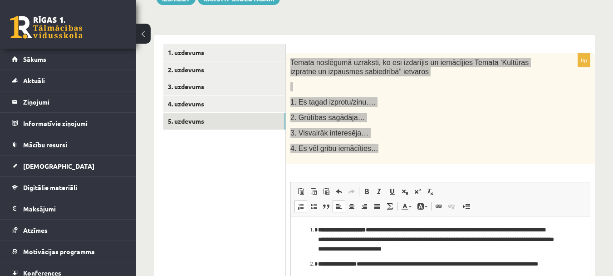
scroll to position [105, 0]
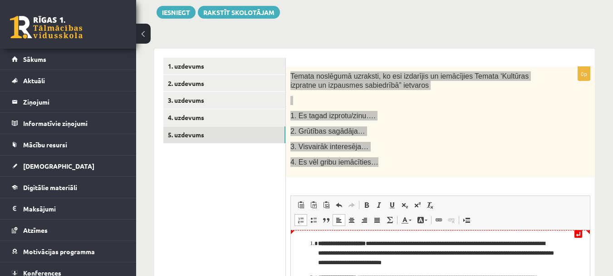
click at [366, 243] on strong "**********" at bounding box center [342, 243] width 48 height 6
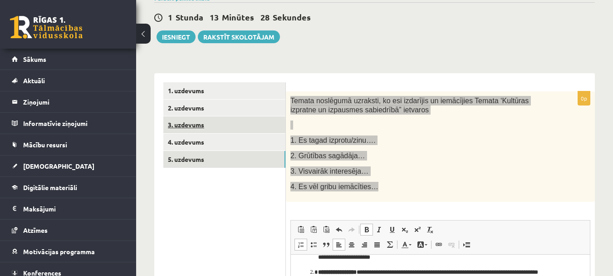
scroll to position [15, 0]
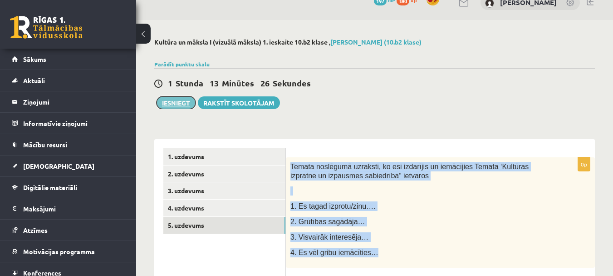
click at [179, 101] on button "Iesniegt" at bounding box center [176, 102] width 39 height 13
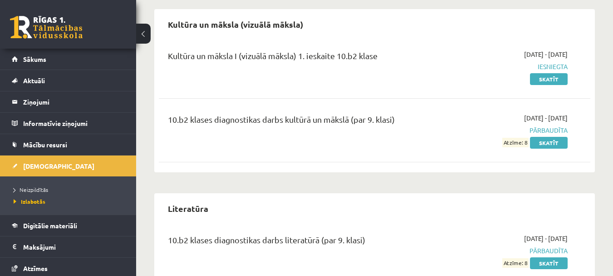
scroll to position [852, 0]
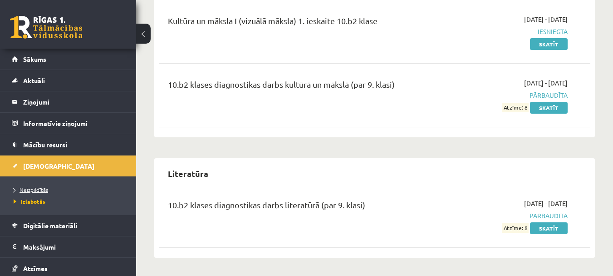
click at [30, 190] on span "Neizpildītās" at bounding box center [31, 189] width 35 height 7
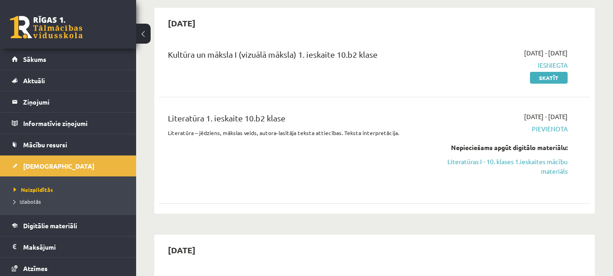
scroll to position [227, 0]
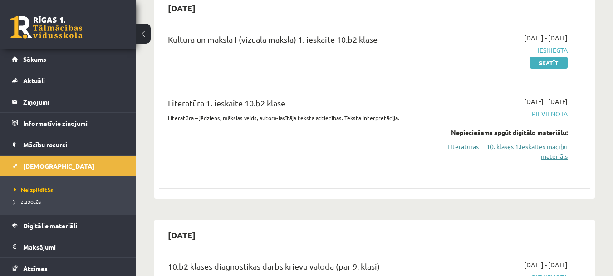
click at [501, 145] on link "Literatūras I - 10. klases 1.ieskaites mācību materiāls" at bounding box center [506, 151] width 124 height 19
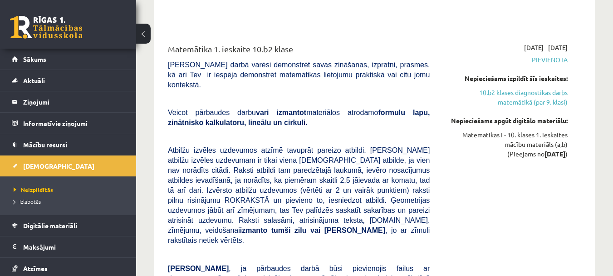
scroll to position [681, 0]
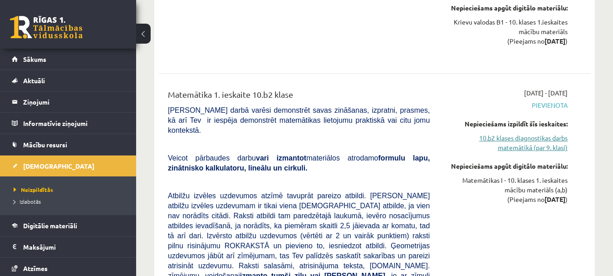
click at [557, 146] on link "10.b2 klases diagnostikas darbs matemātikā (par 9. klasi)" at bounding box center [506, 142] width 124 height 19
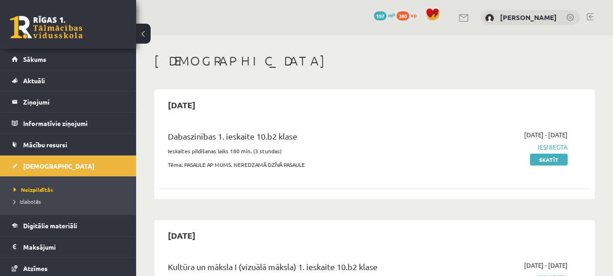
click at [589, 14] on link at bounding box center [590, 16] width 7 height 7
